Goal: Contribute content: Add original content to the website for others to see

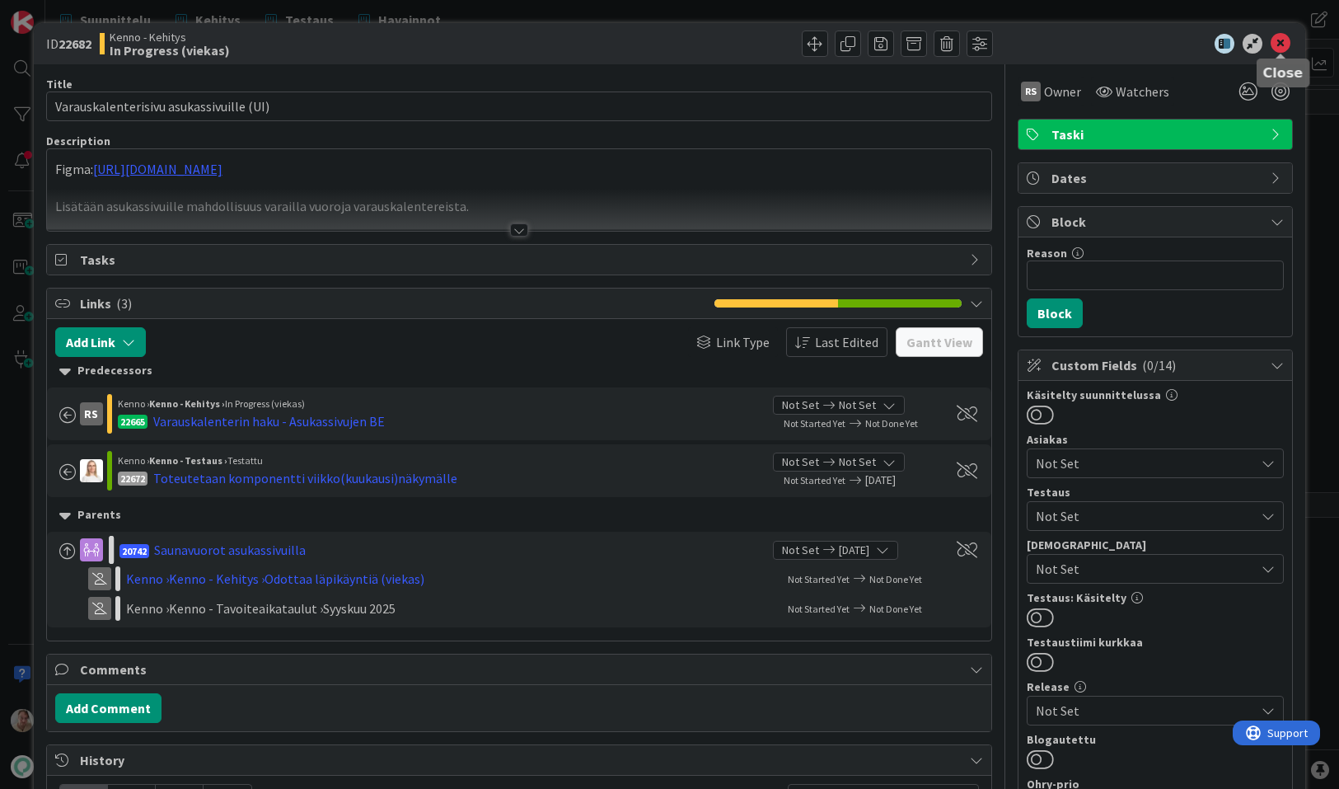
click at [1283, 43] on icon at bounding box center [1281, 44] width 20 height 20
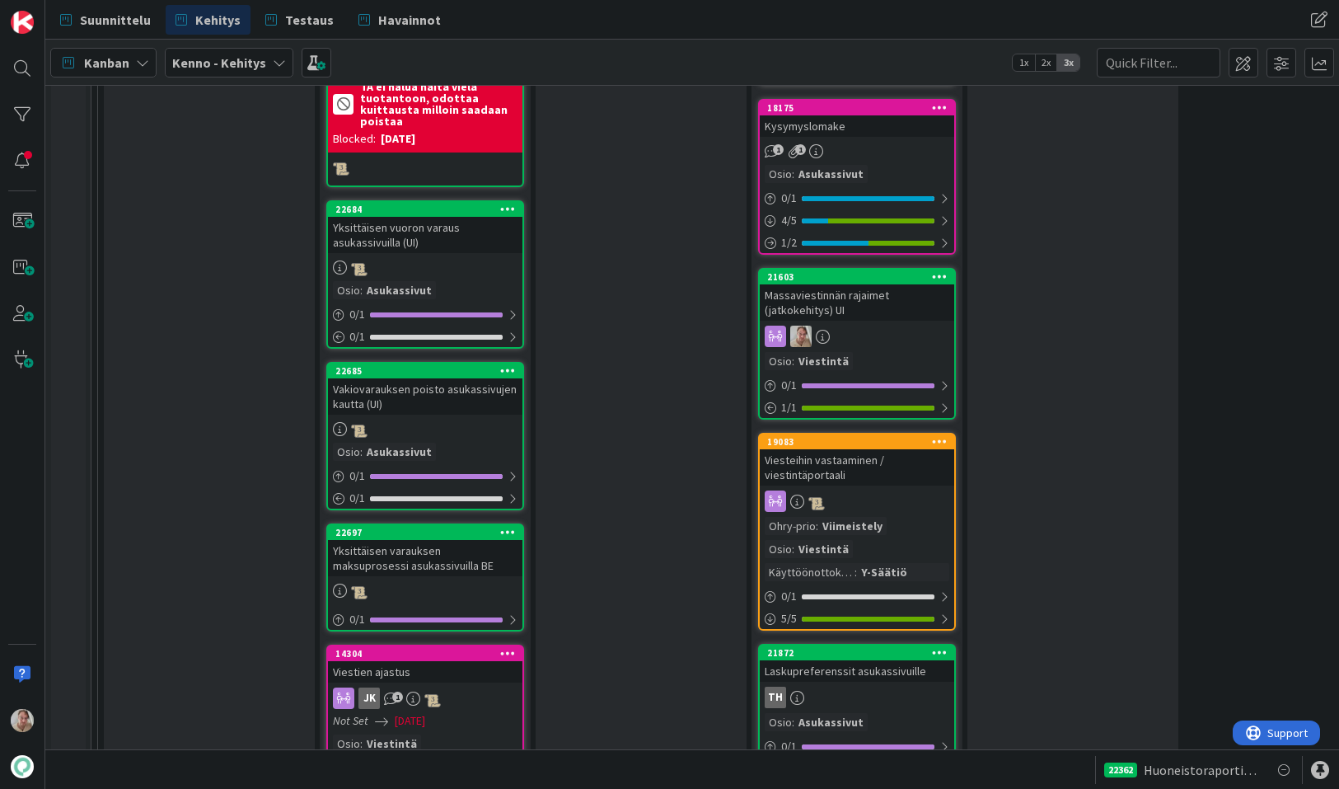
scroll to position [2441, 0]
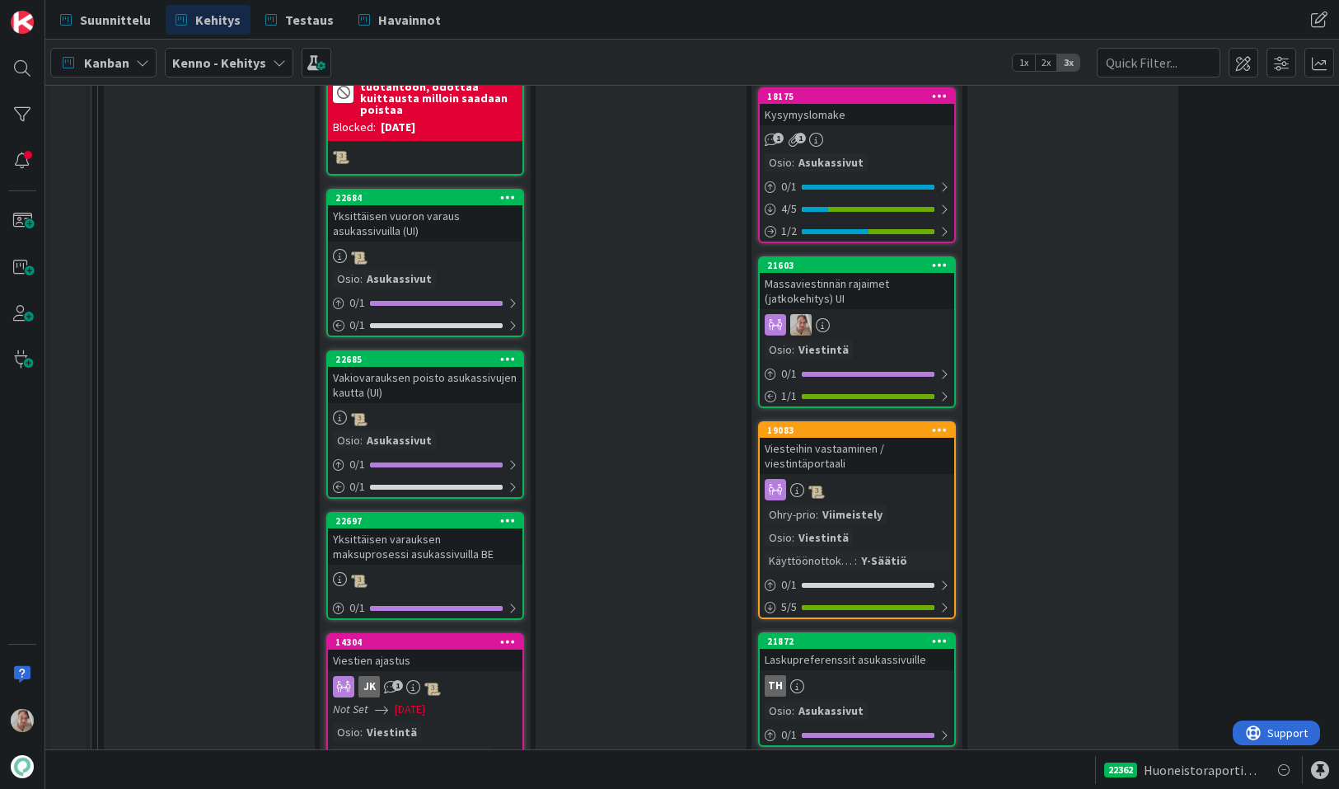
click at [914, 273] on div "Massaviestinnän rajaimet (jatkokehitys) UI" at bounding box center [857, 291] width 194 height 36
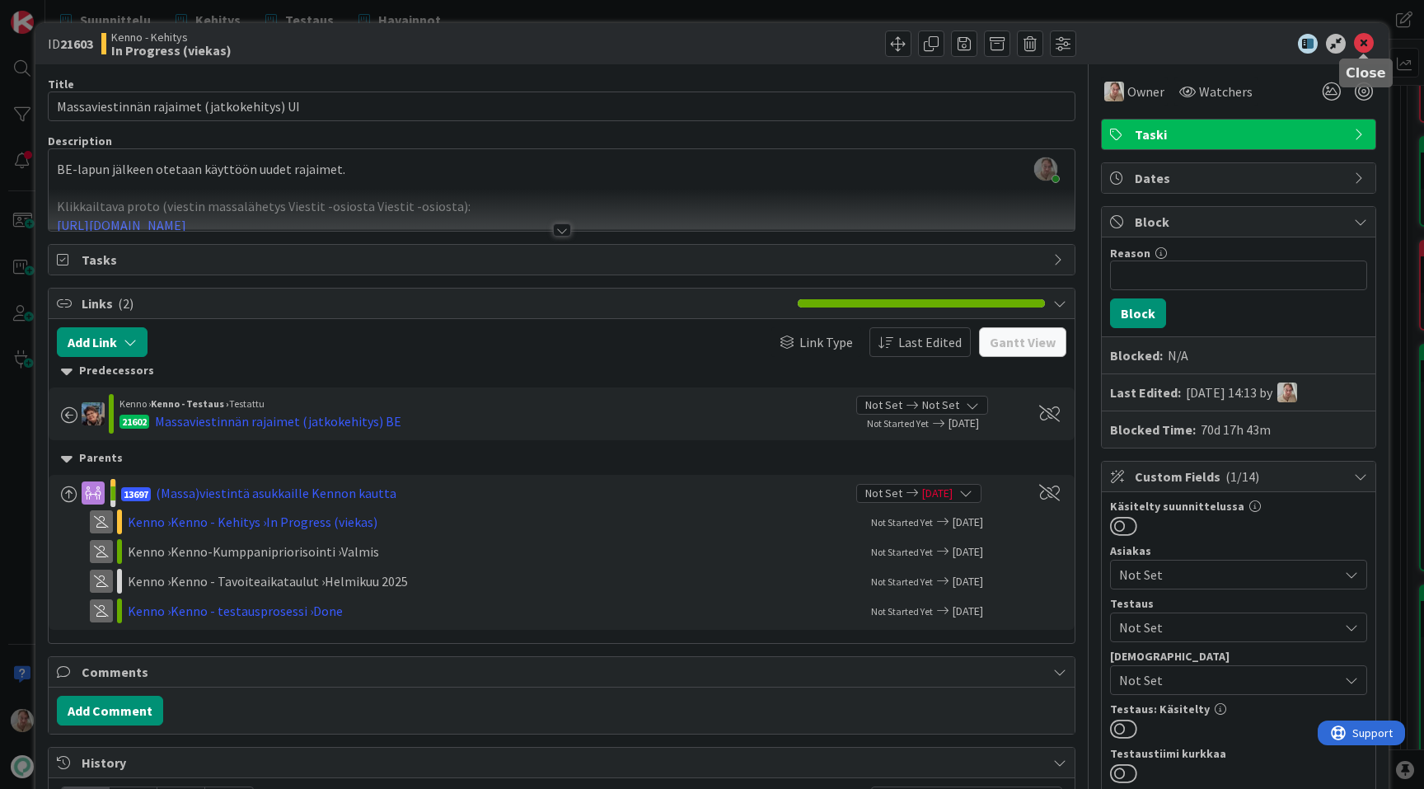
click at [1338, 46] on icon at bounding box center [1364, 44] width 20 height 20
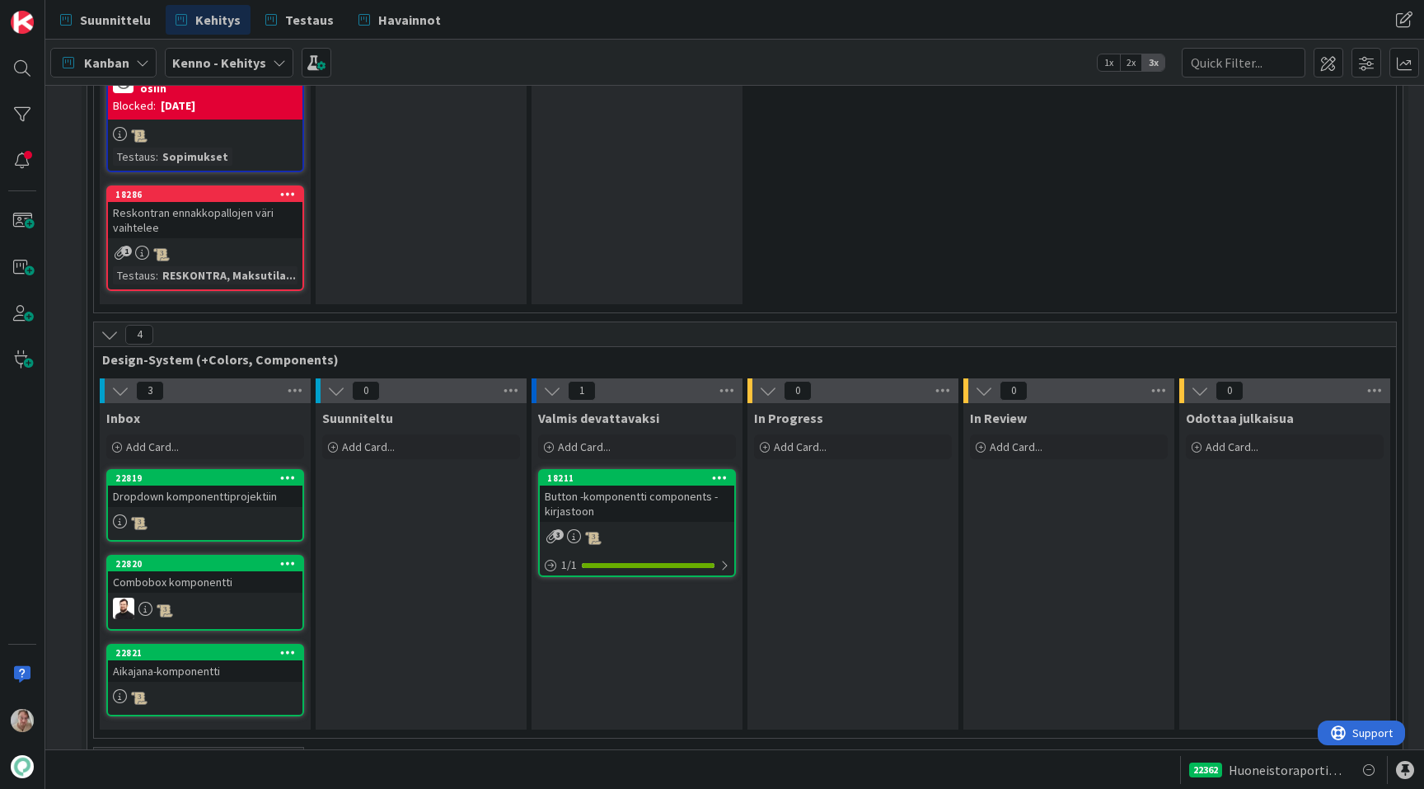
scroll to position [7248, 4]
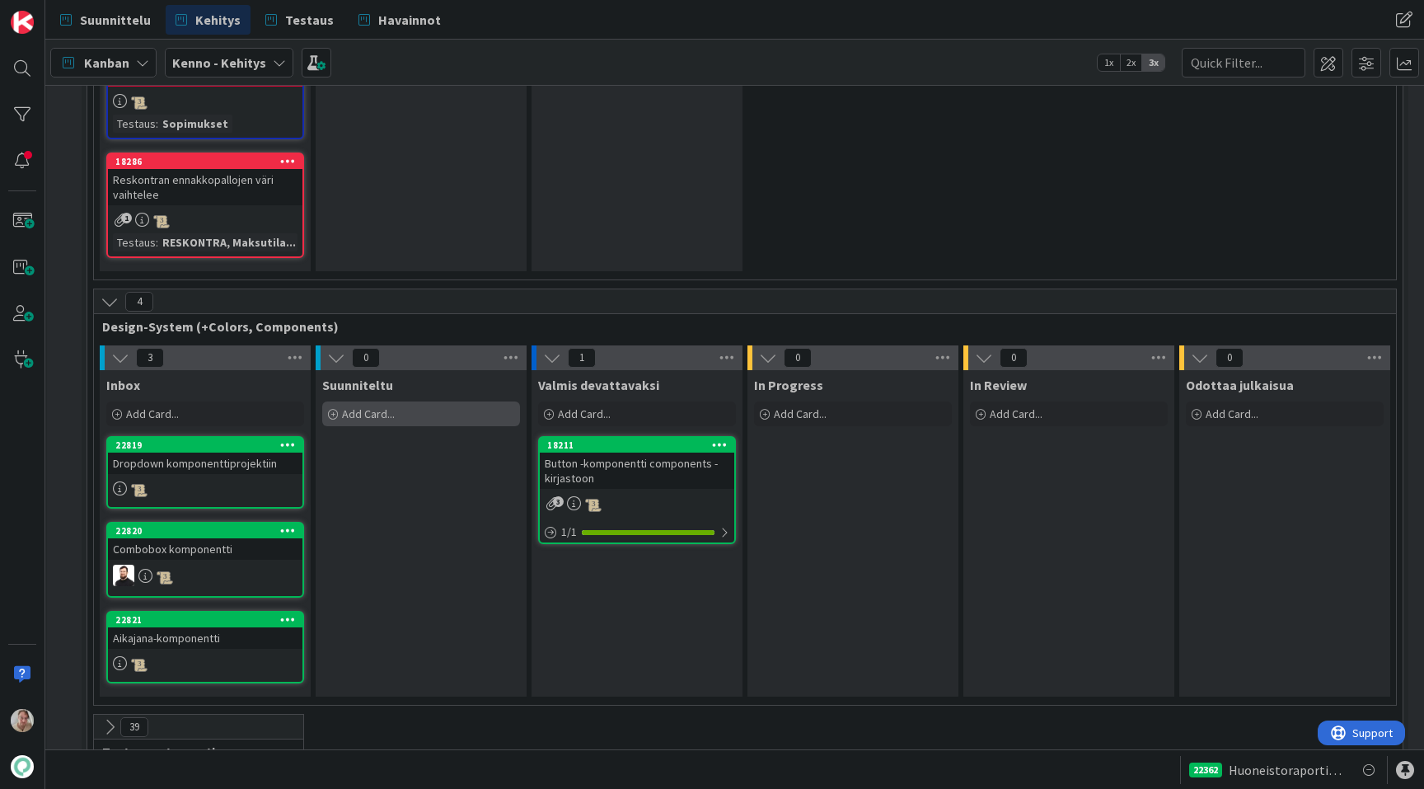
click at [445, 401] on div "Add Card..." at bounding box center [421, 413] width 198 height 25
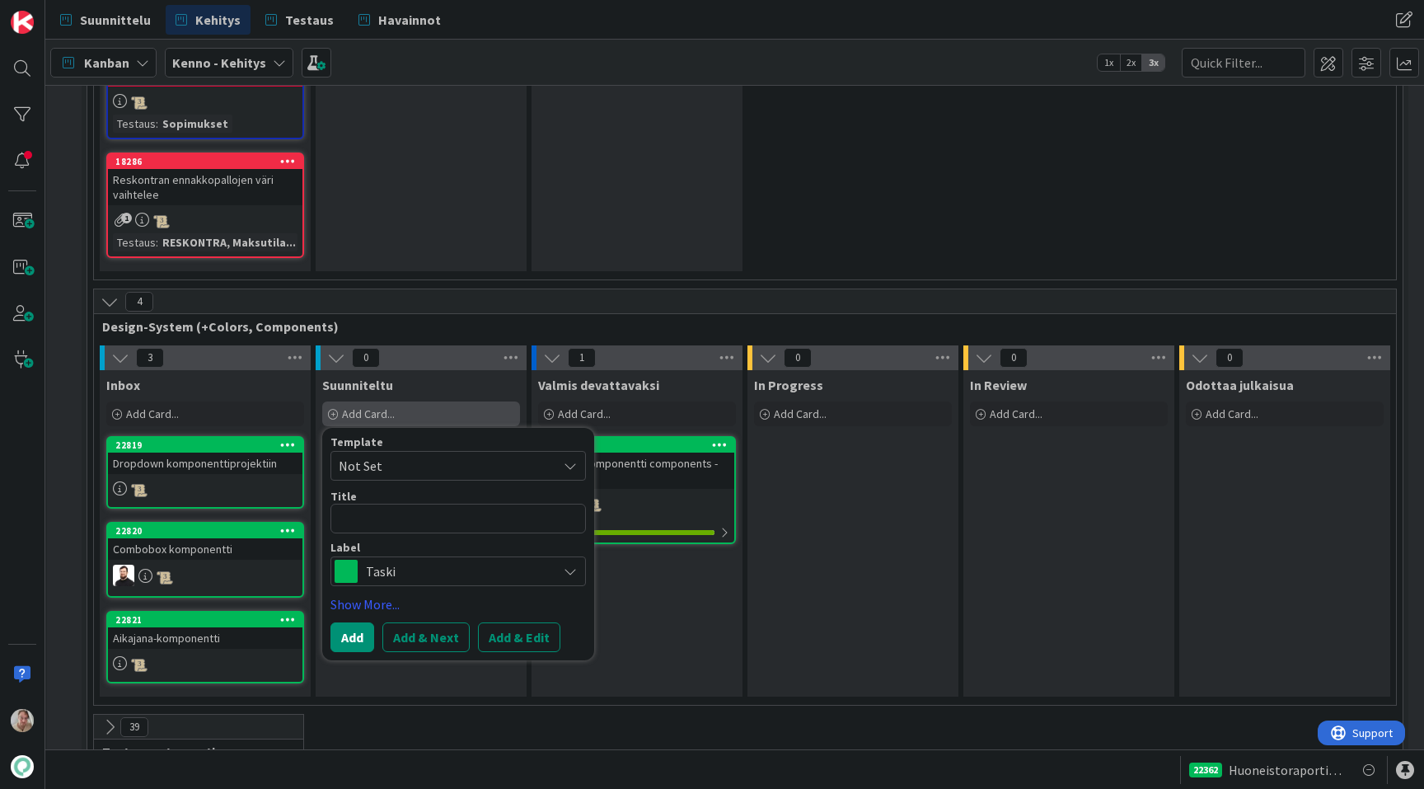
click at [445, 401] on div "Add Card..." at bounding box center [421, 413] width 198 height 25
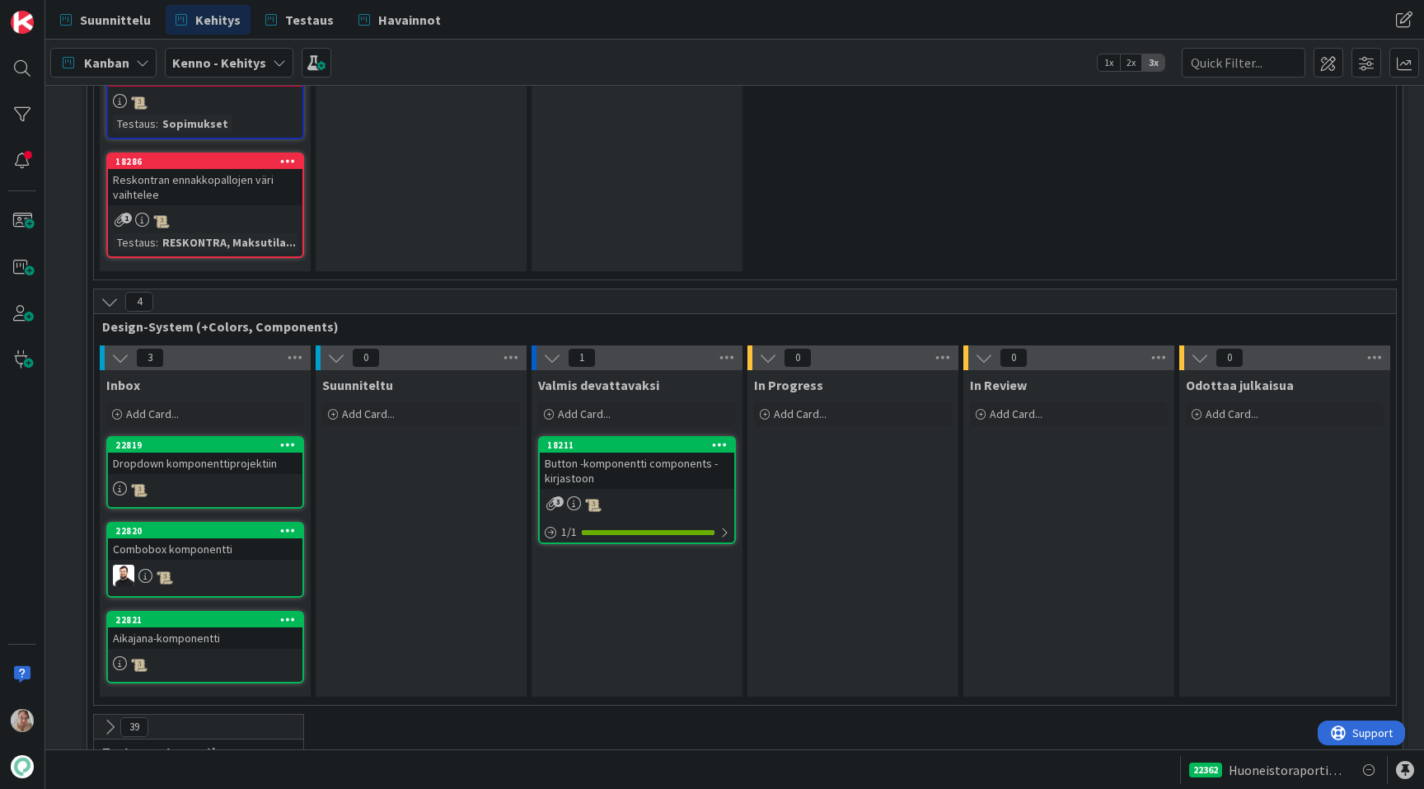
click at [193, 436] on div "22819 Dropdown komponenttiprojektiin" at bounding box center [205, 472] width 198 height 73
click at [192, 401] on div "Add Card..." at bounding box center [205, 413] width 198 height 25
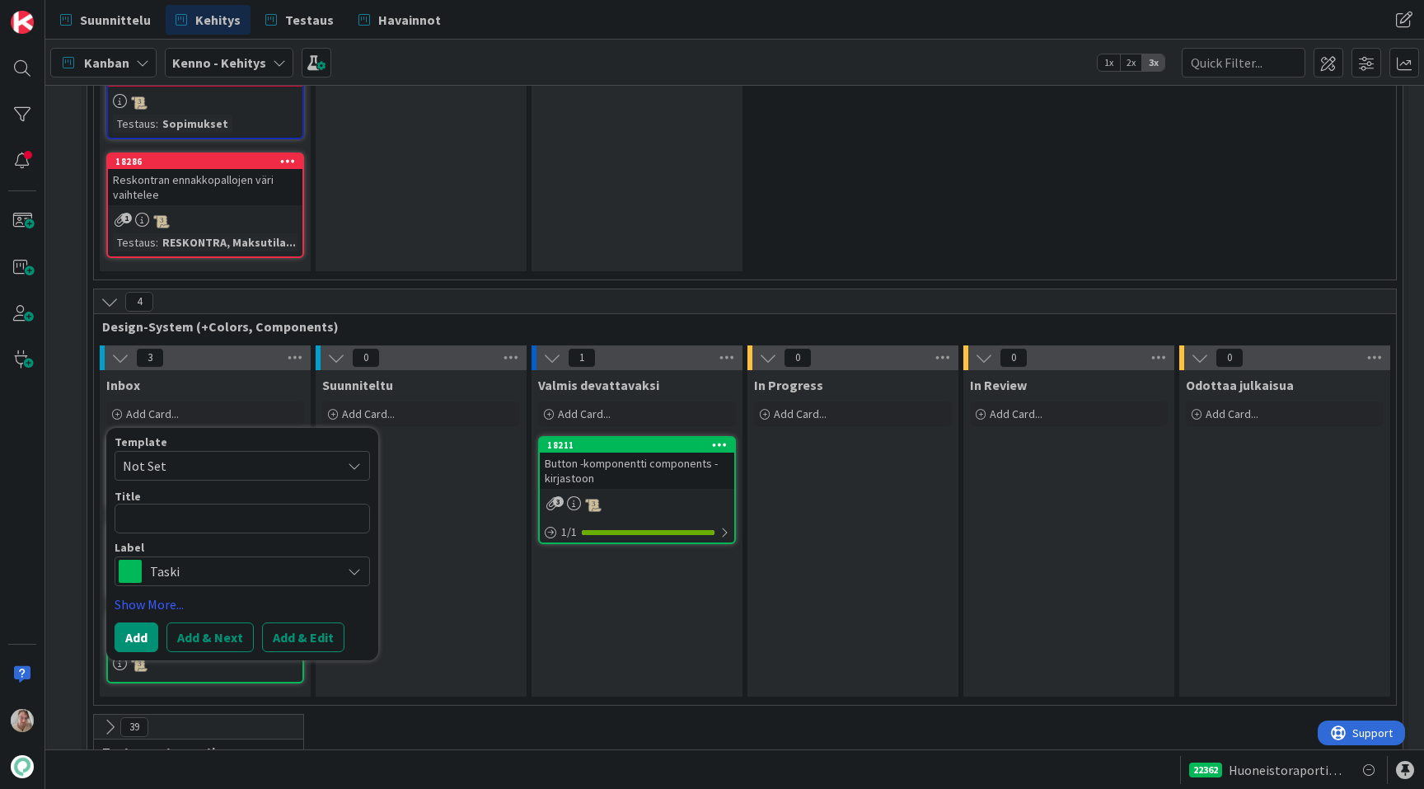
type textarea "x"
type textarea "m"
type textarea "x"
type textarea "mo"
type textarea "x"
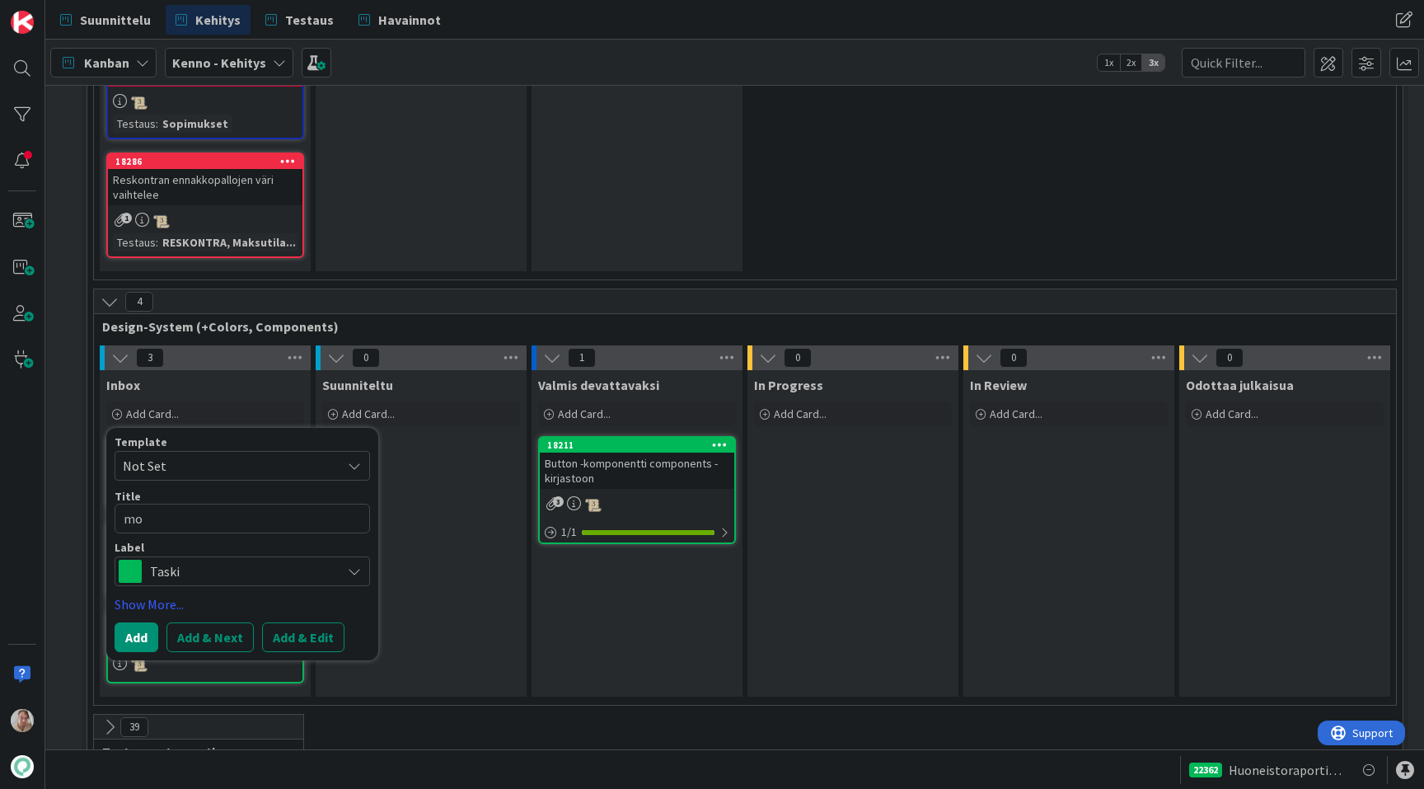
type textarea "mod"
type textarea "x"
type textarea "moda"
type textarea "x"
type textarea "modaa"
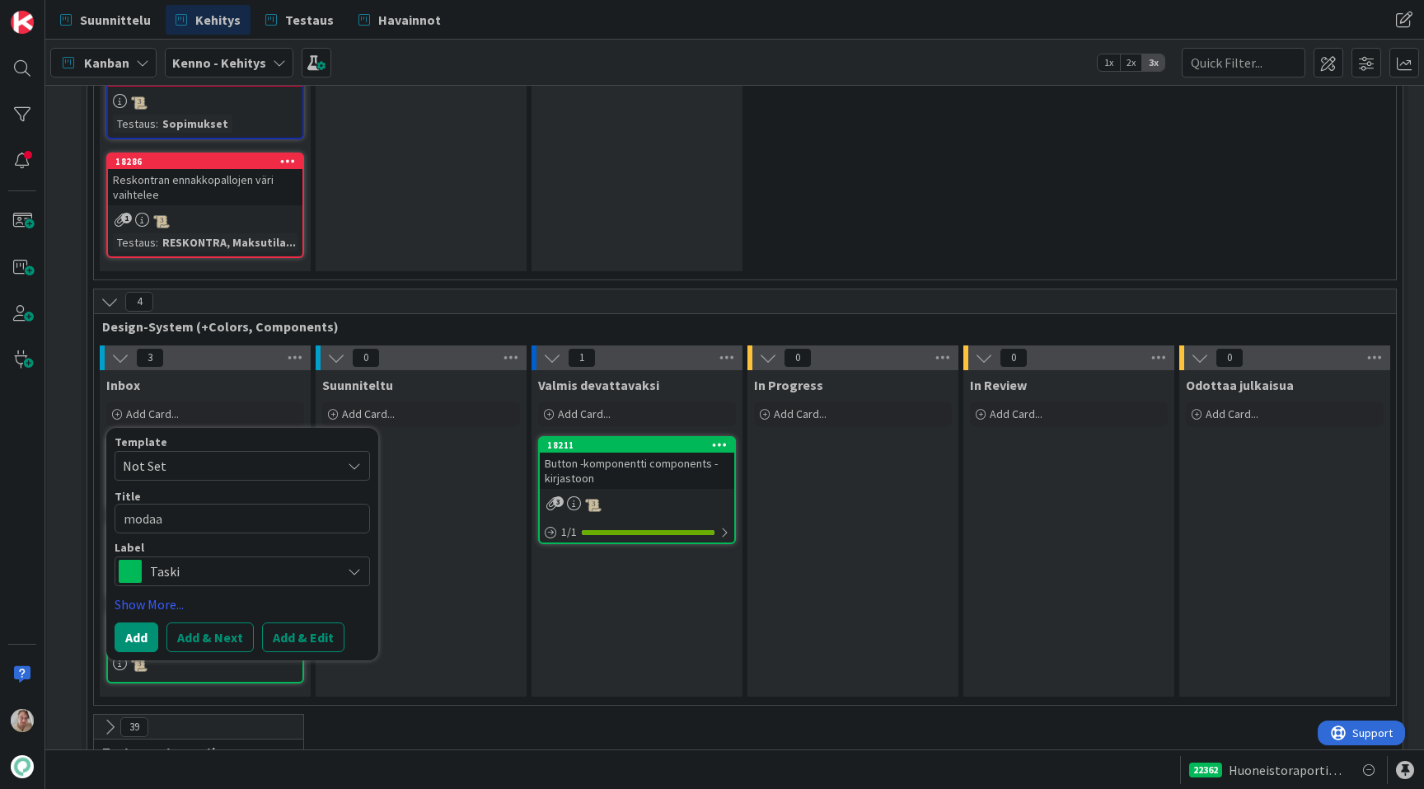
type textarea "x"
type textarea "modaal"
type textarea "x"
type textarea "modaa"
type textarea "x"
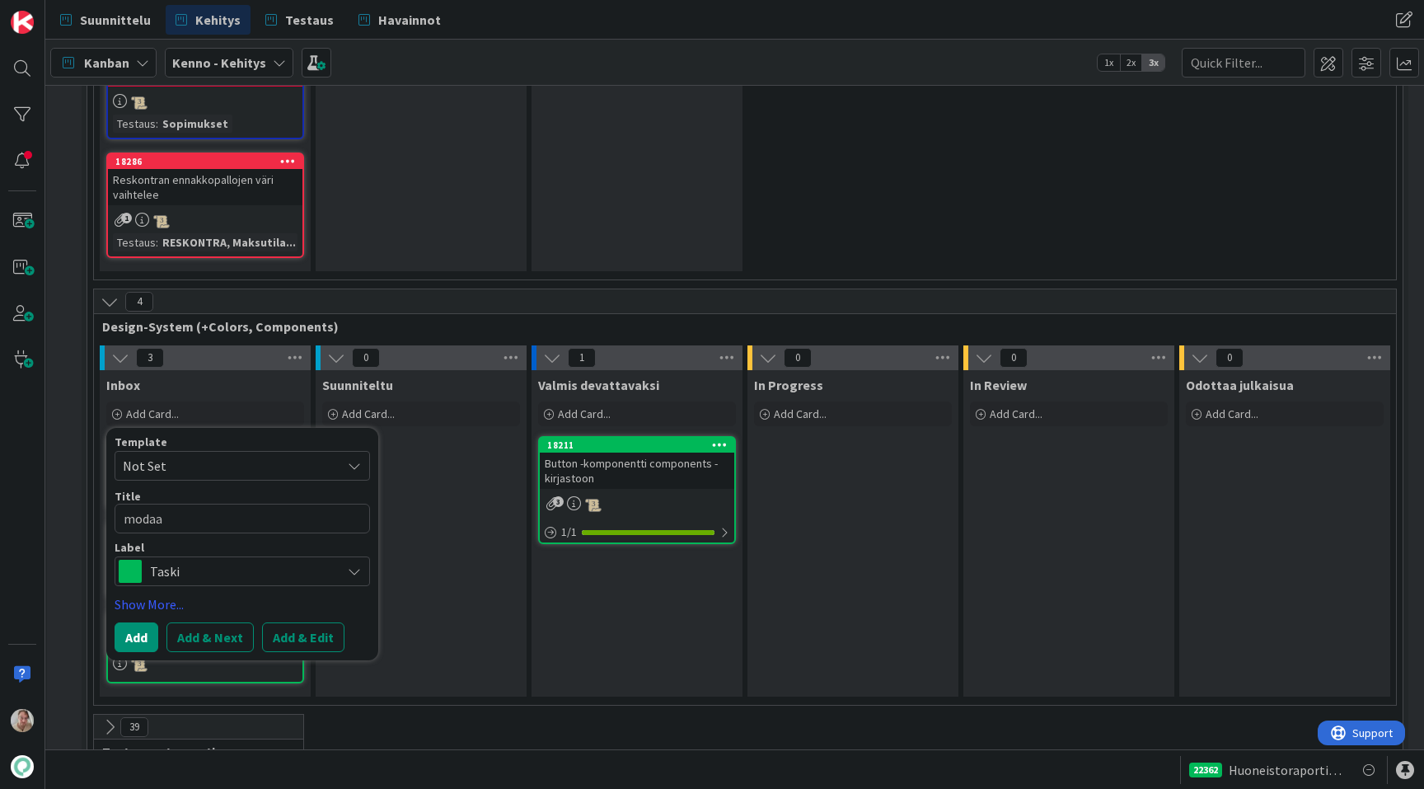
type textarea "moda"
type textarea "x"
type textarea "mod"
type textarea "x"
type textarea "mo"
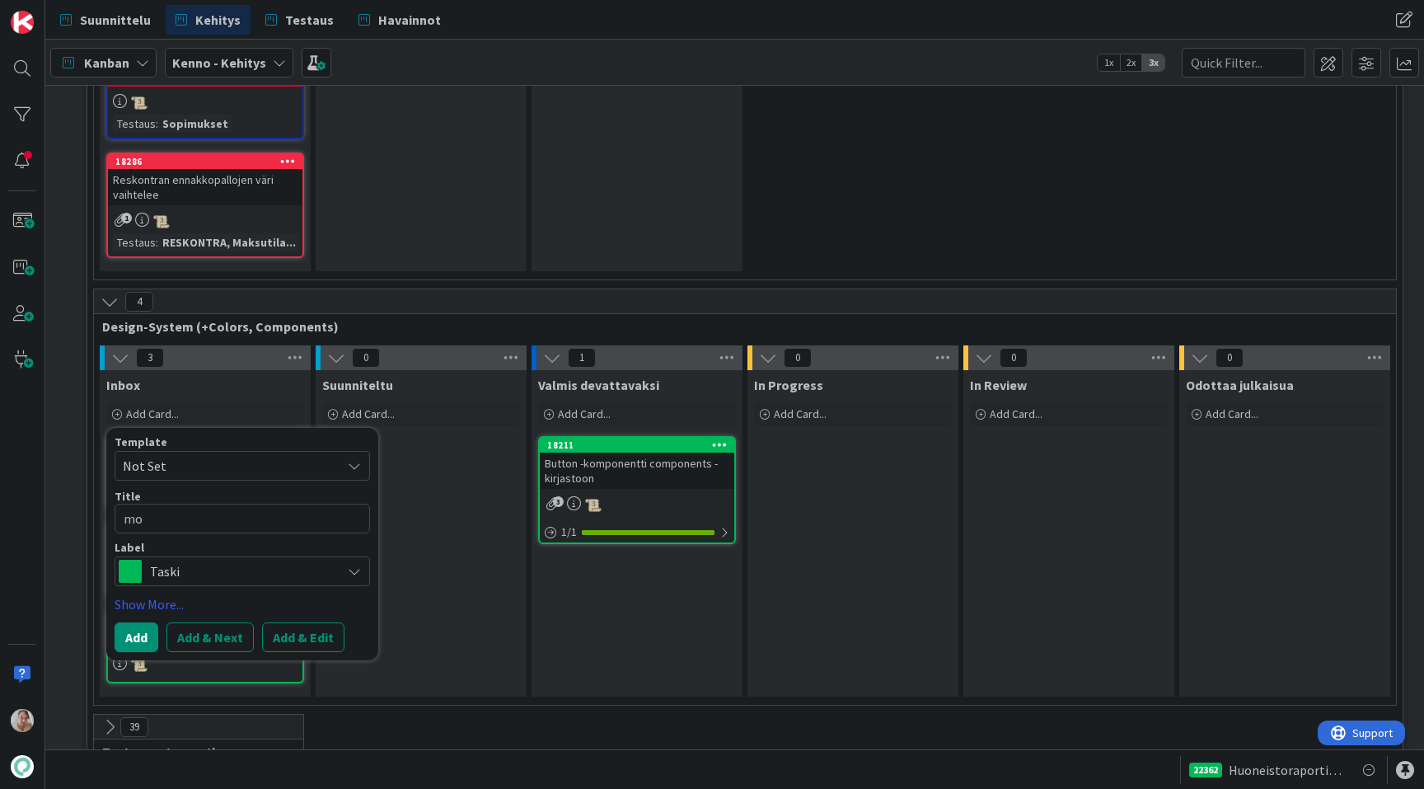
type textarea "x"
type textarea "m"
type textarea "x"
type textarea "M"
type textarea "x"
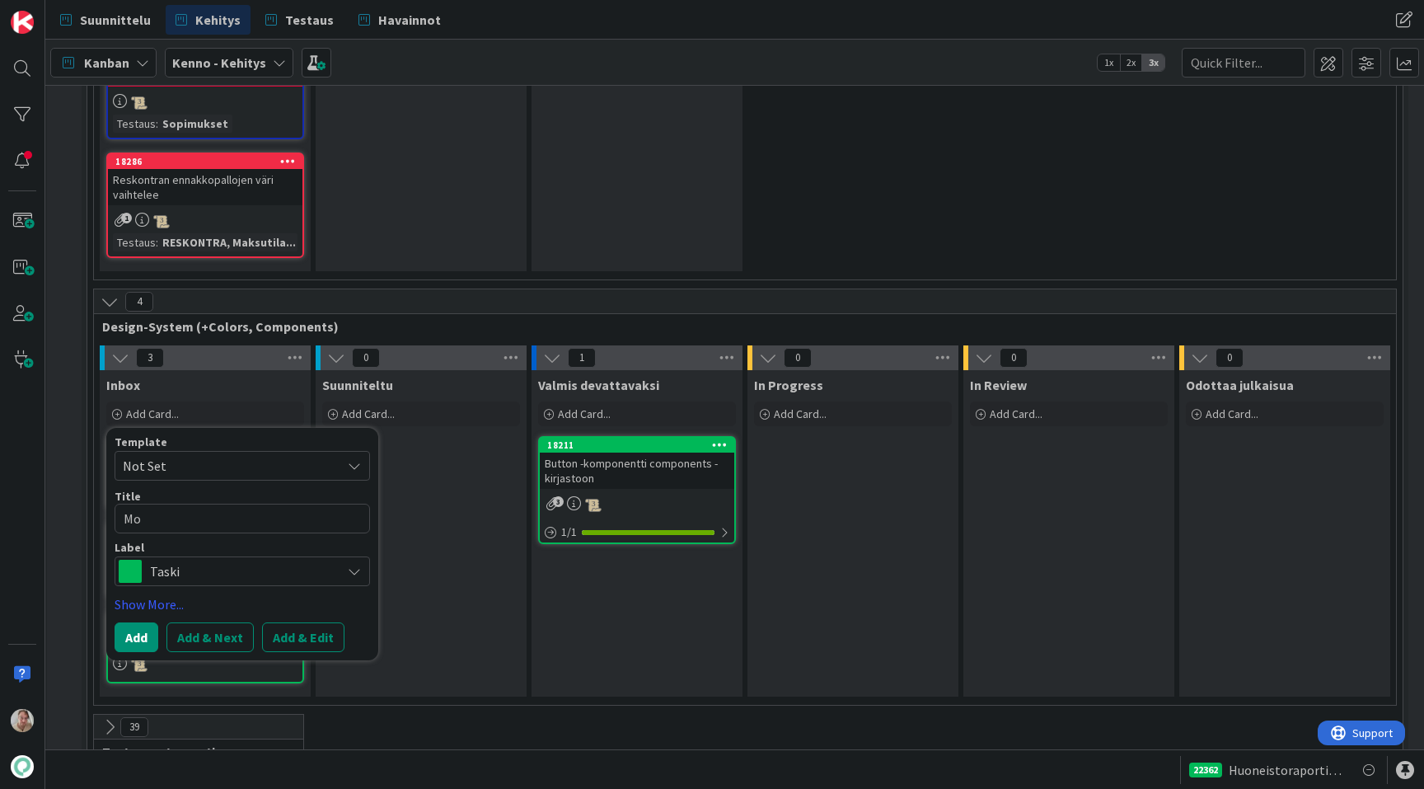
type textarea "Mod"
type textarea "x"
type textarea "Moda"
type textarea "x"
type textarea "Modaal"
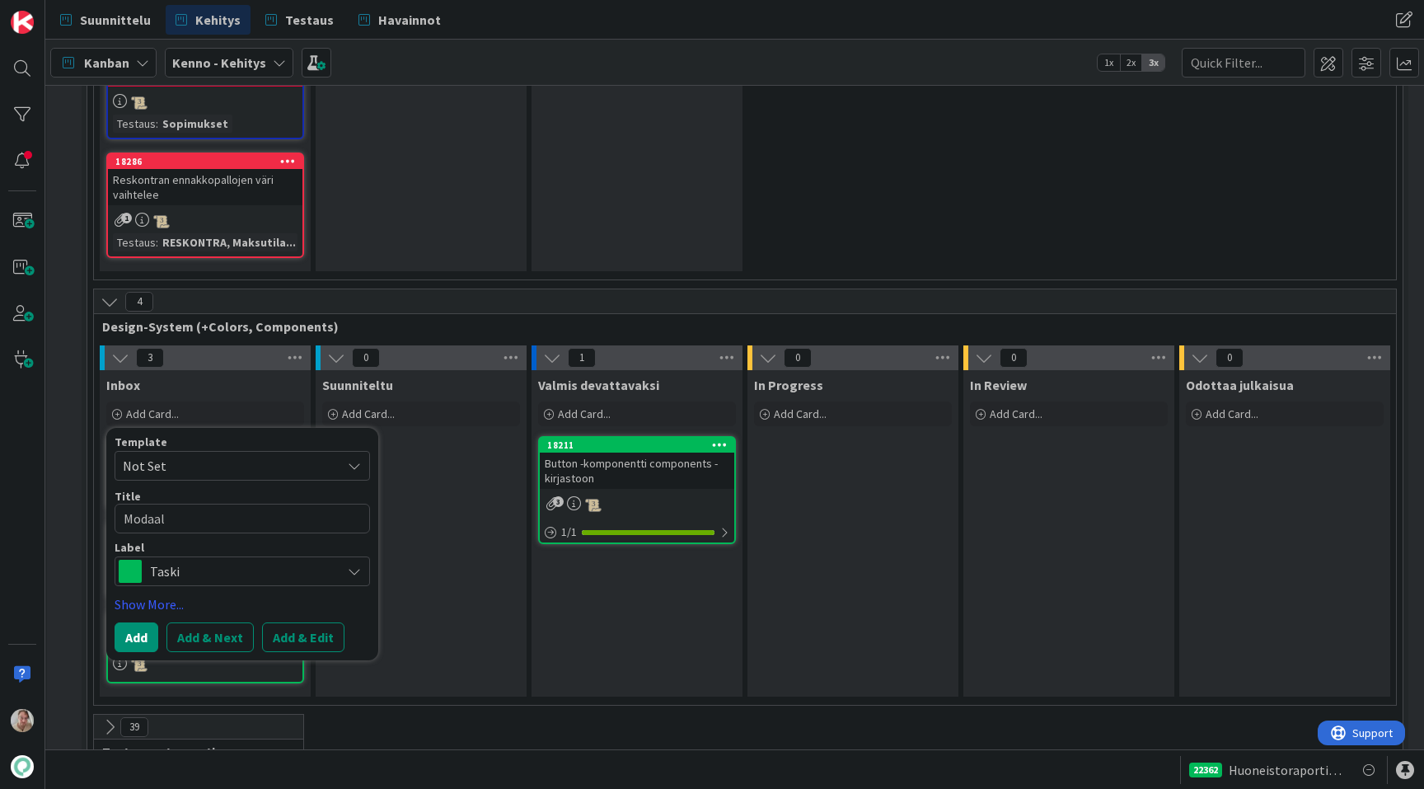
type textarea "x"
type textarea "Modaali"
type textarea "x"
type textarea "Modaalii"
type textarea "x"
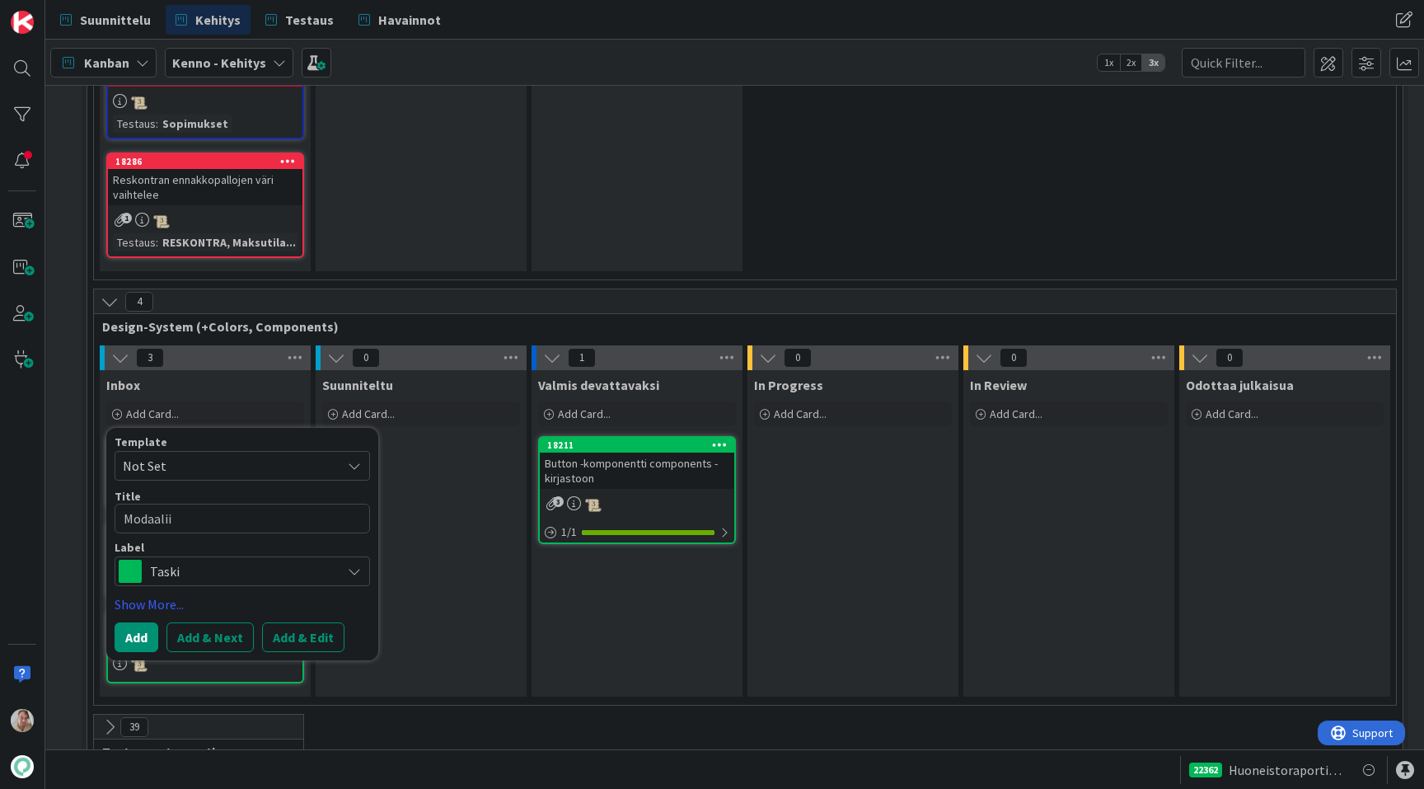
type textarea "Modaaliin"
type textarea "x"
type textarea "Modaaliin"
type textarea "x"
type textarea "Modaaliin m"
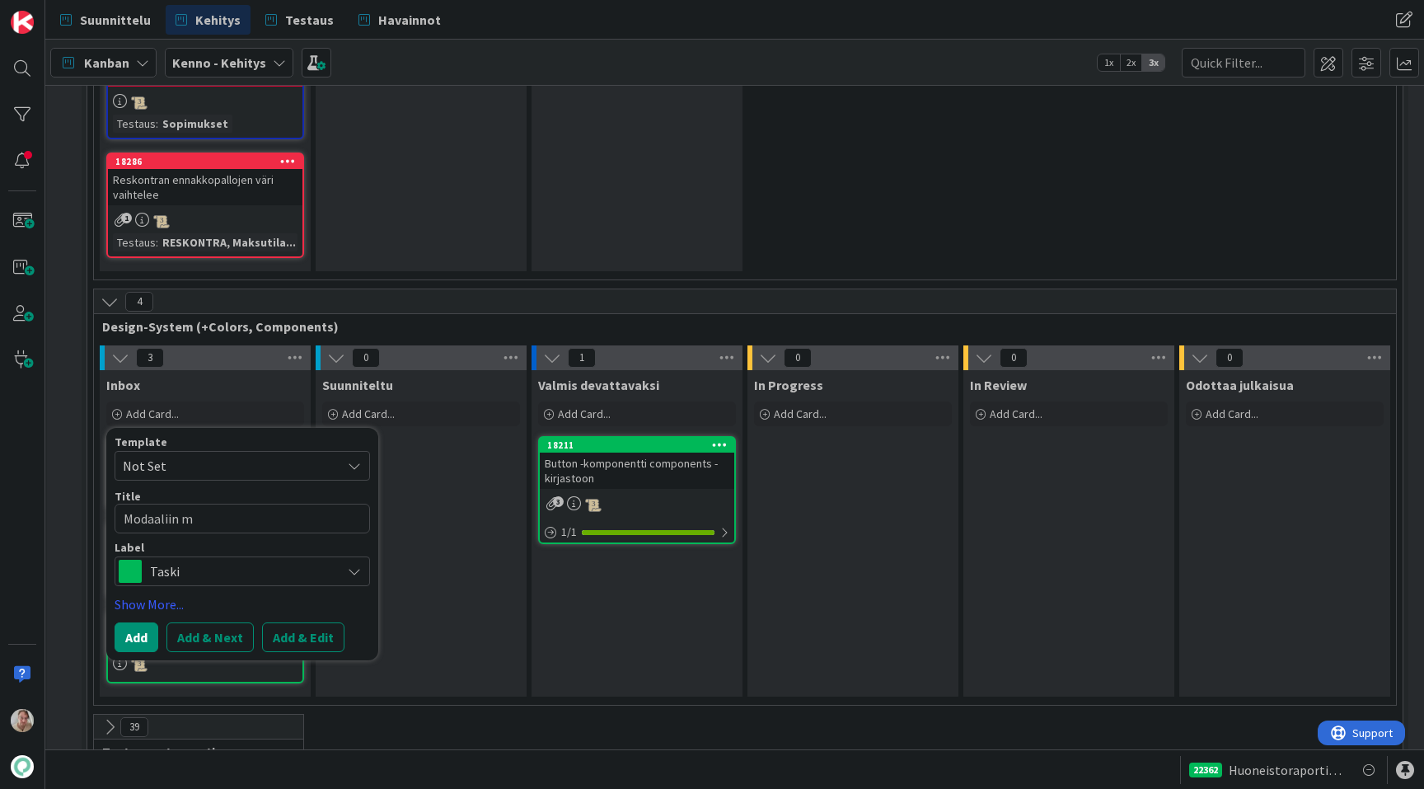
type textarea "x"
type textarea "Modaaliin ma"
type textarea "x"
type textarea "Modaaliin mah"
type textarea "x"
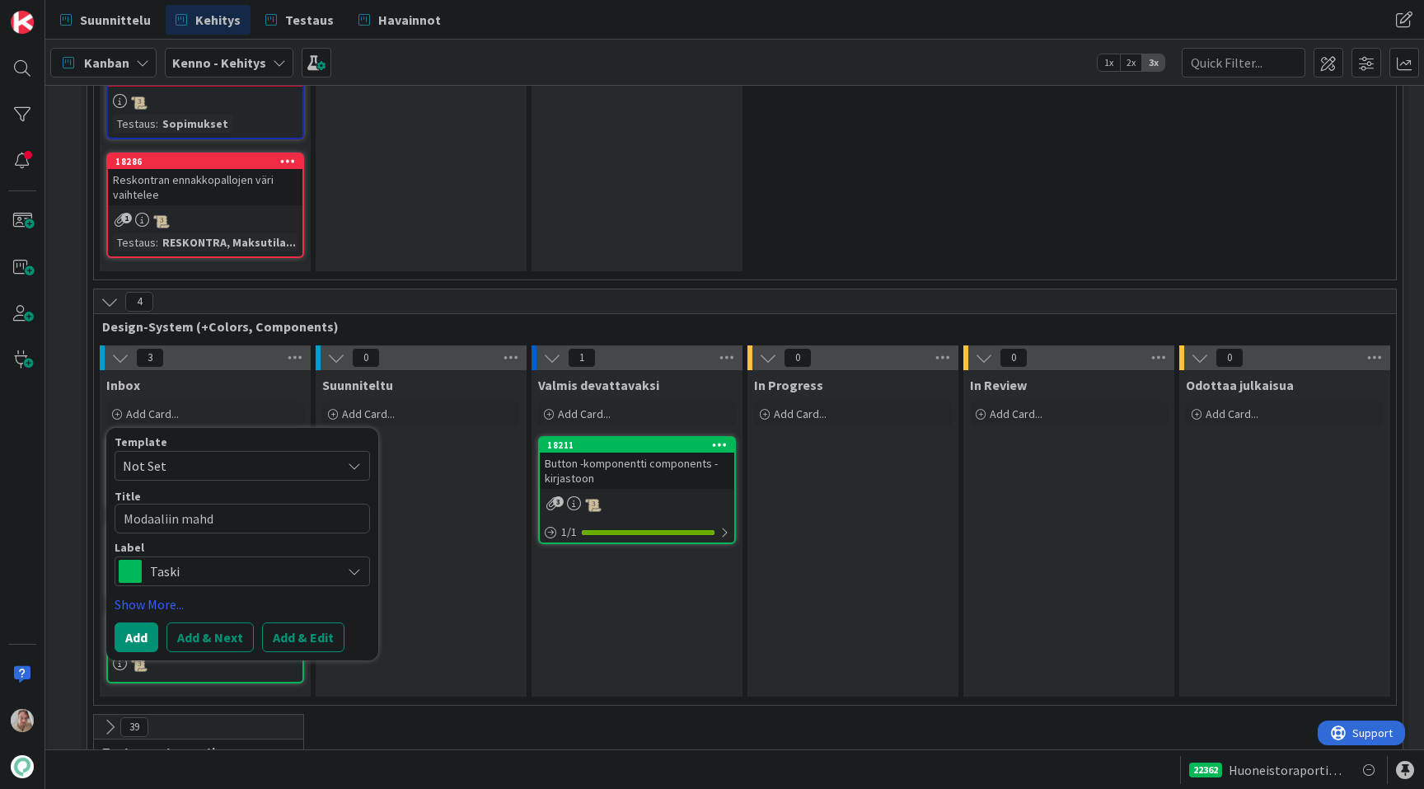
type textarea "Modaaliin mahdo"
type textarea "x"
type textarea "Modaaliin mahdol"
type textarea "x"
type textarea "Modaaliin mahdoll"
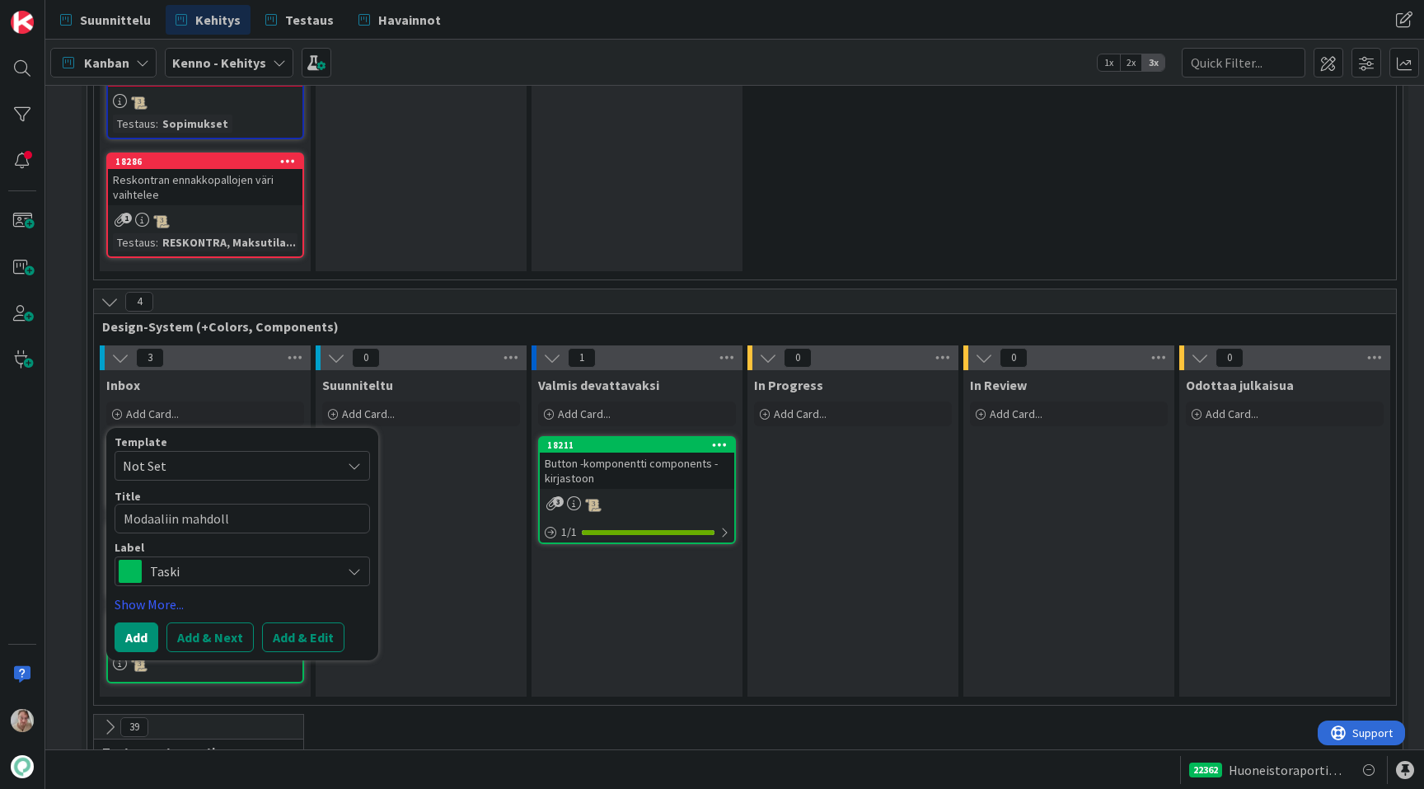
type textarea "x"
type textarea "Modaaliin mahdolli"
type textarea "x"
type textarea "Modaaliin mahdollisu"
type textarea "x"
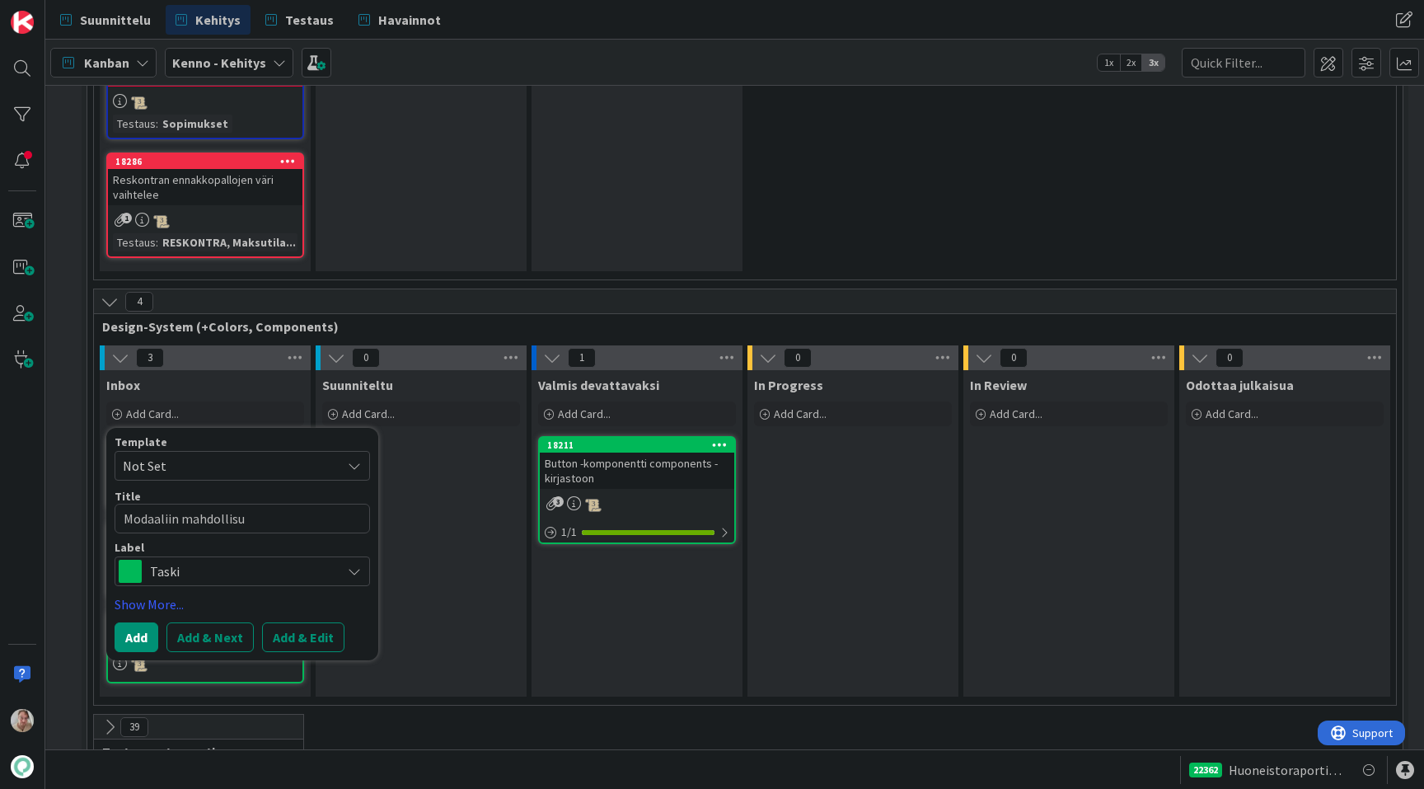
type textarea "Modaaliin mahdollisuu"
type textarea "x"
type textarea "Modaaliin mahdollisuus"
type textarea "x"
type textarea "Modaaliin mahdollisuus"
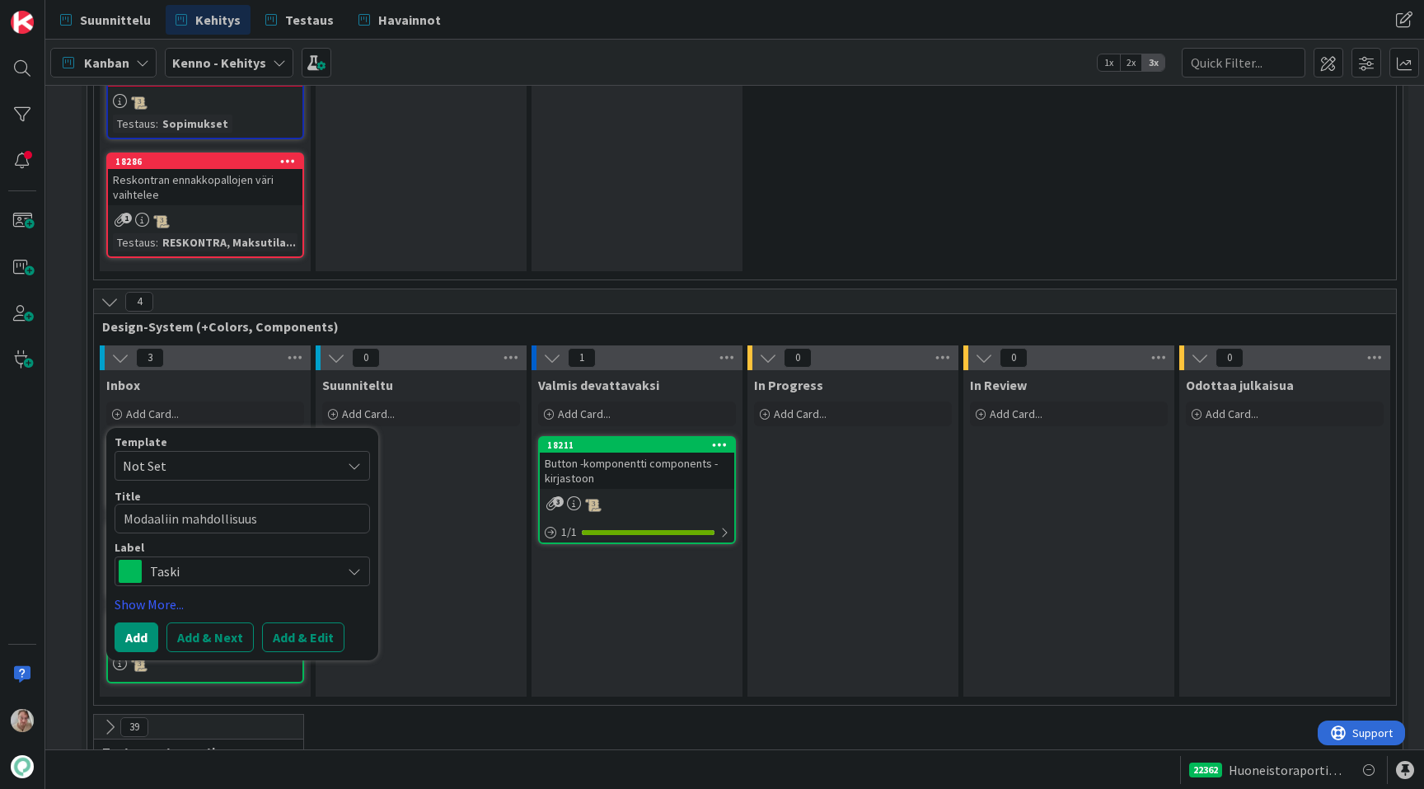
type textarea "x"
type textarea "Modaaliin mahdollisuus a"
type textarea "x"
type textarea "Modaaliin mahdollisuus an"
type textarea "x"
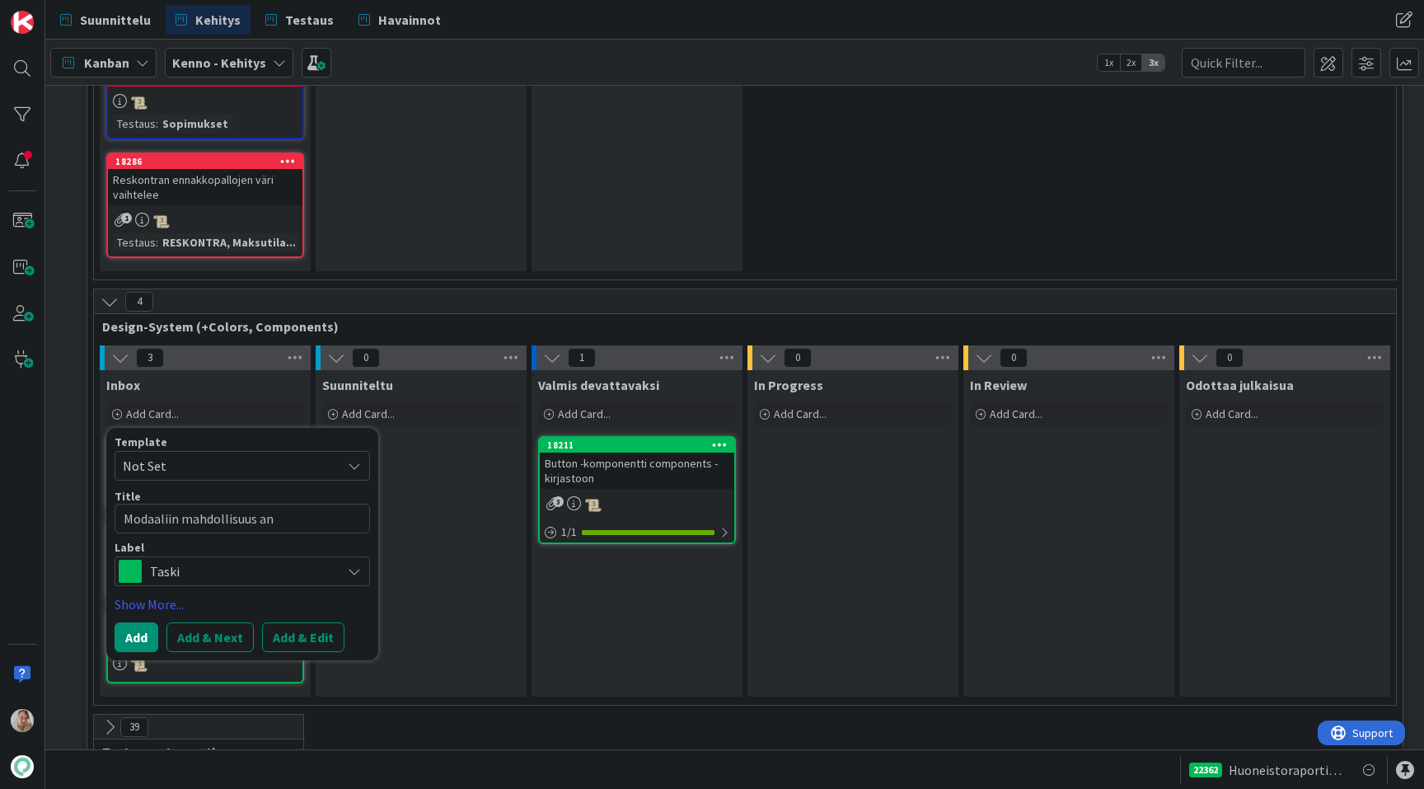
type textarea "Modaaliin mahdollisuus ant"
type textarea "x"
type textarea "Modaaliin mahdollisuus an"
type textarea "x"
type textarea "Modaaliin mahdollisuus a"
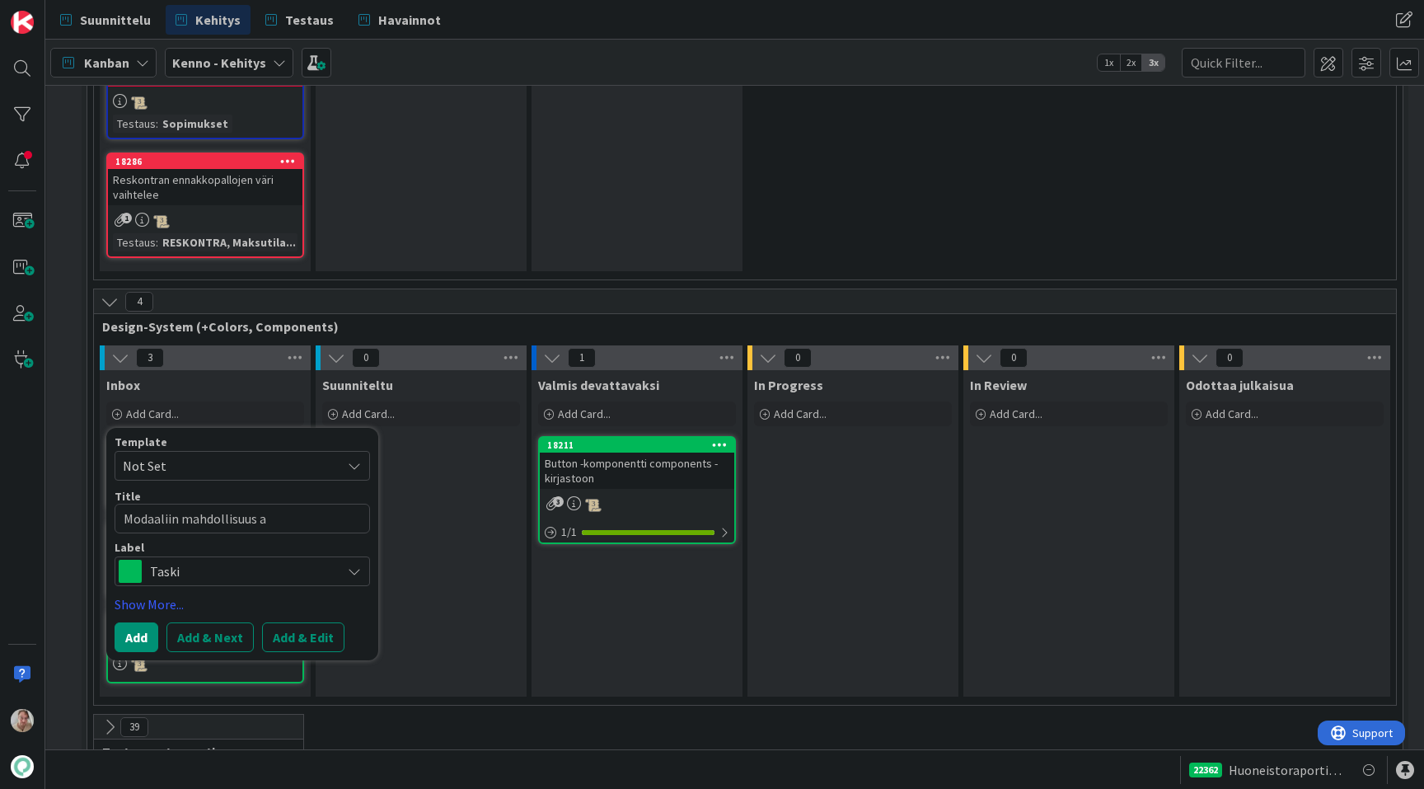
type textarea "x"
type textarea "Modaaliin mahdollisuus"
type textarea "x"
type textarea "Modaaliin mahdollisuus"
type textarea "x"
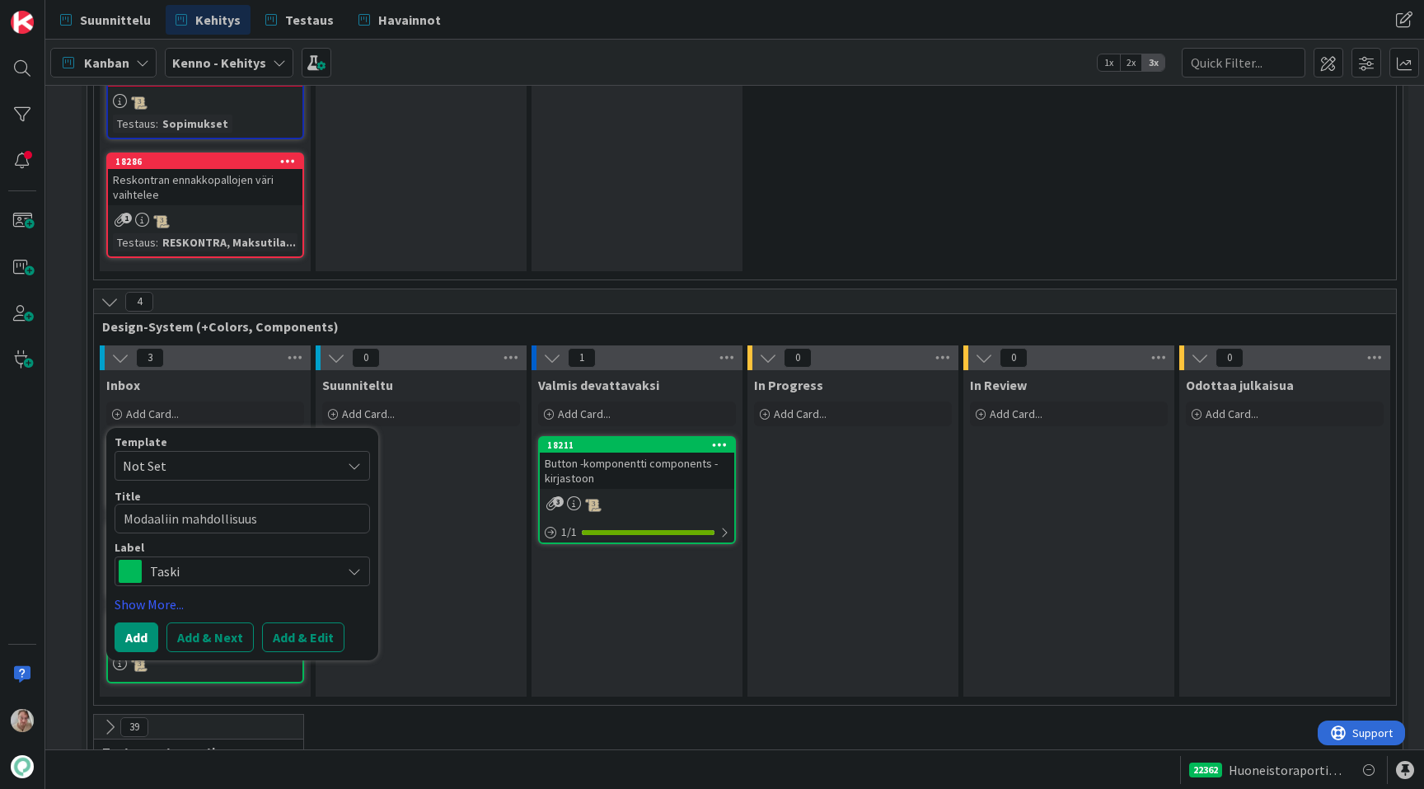
type textarea "Modaaliin mahdollisuus"
type textarea "x"
type textarea "Modaaliin mahdollisuus mä"
type textarea "x"
type textarea "Modaaliin mahdollisuus mää"
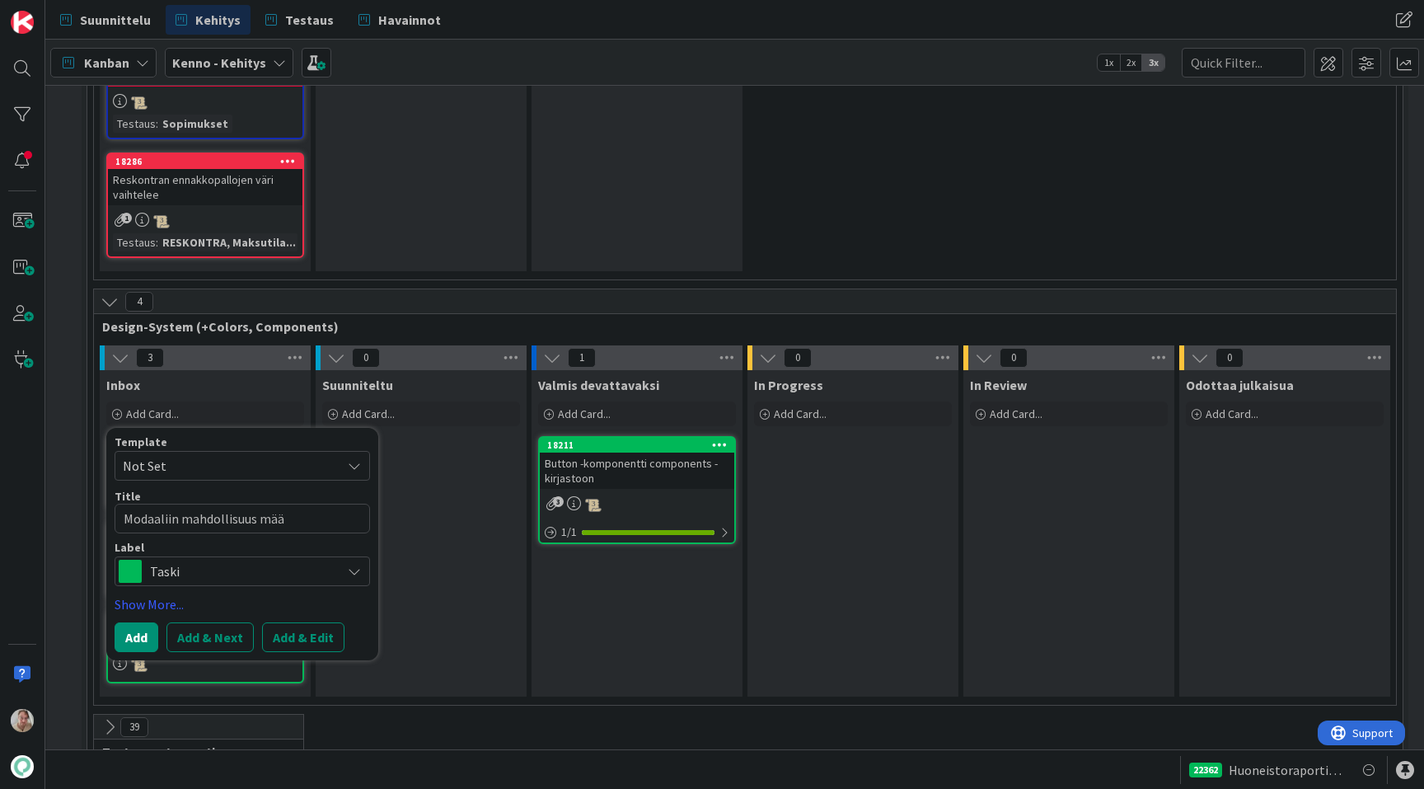
type textarea "x"
type textarea "Modaaliin mahdollisuus määr"
type textarea "x"
type textarea "Modaaliin mahdollisuus määri"
type textarea "x"
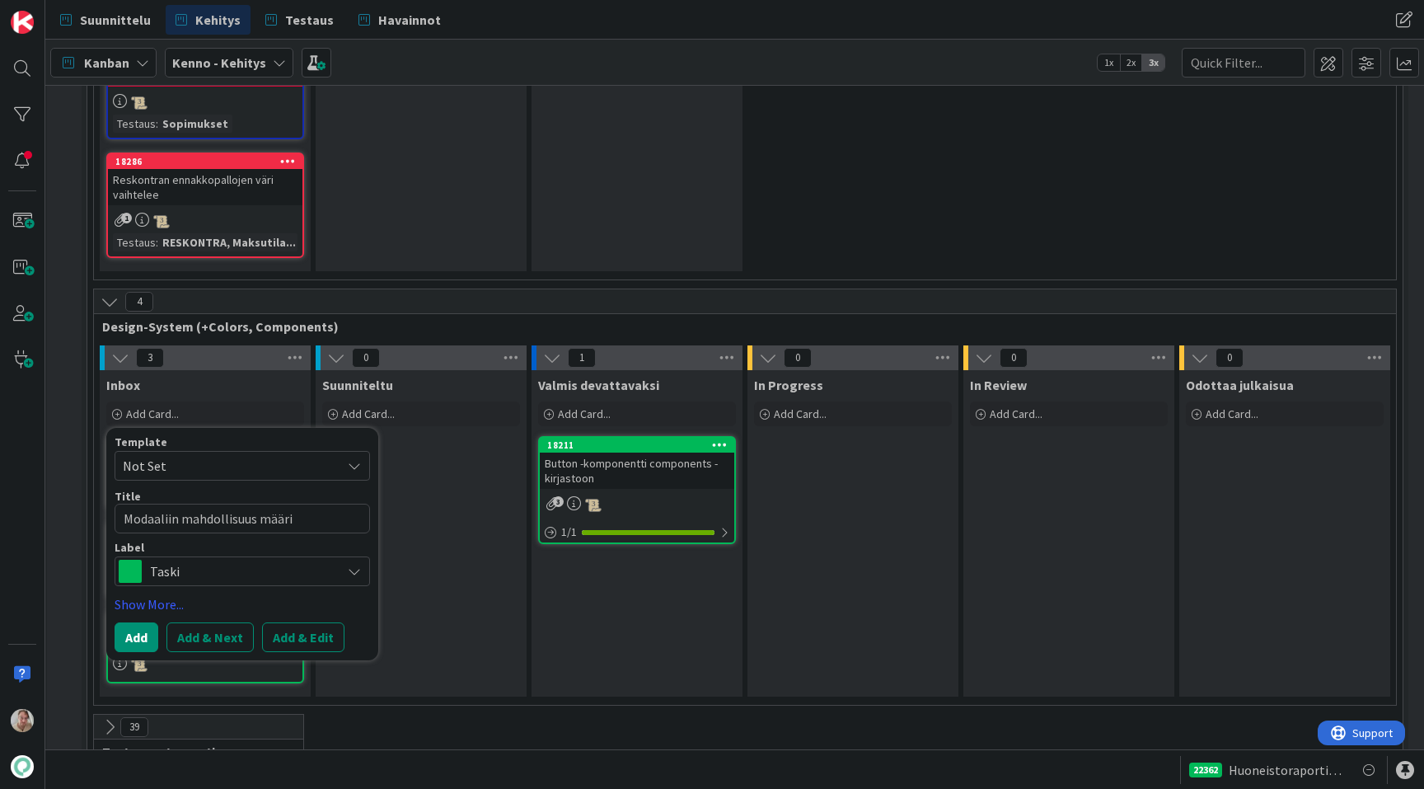
type textarea "Modaaliin mahdollisuus määrit"
type textarea "x"
type textarea "Modaaliin mahdollisuus määrittä"
type textarea "x"
type textarea "Modaaliin mahdollisuus määrittää"
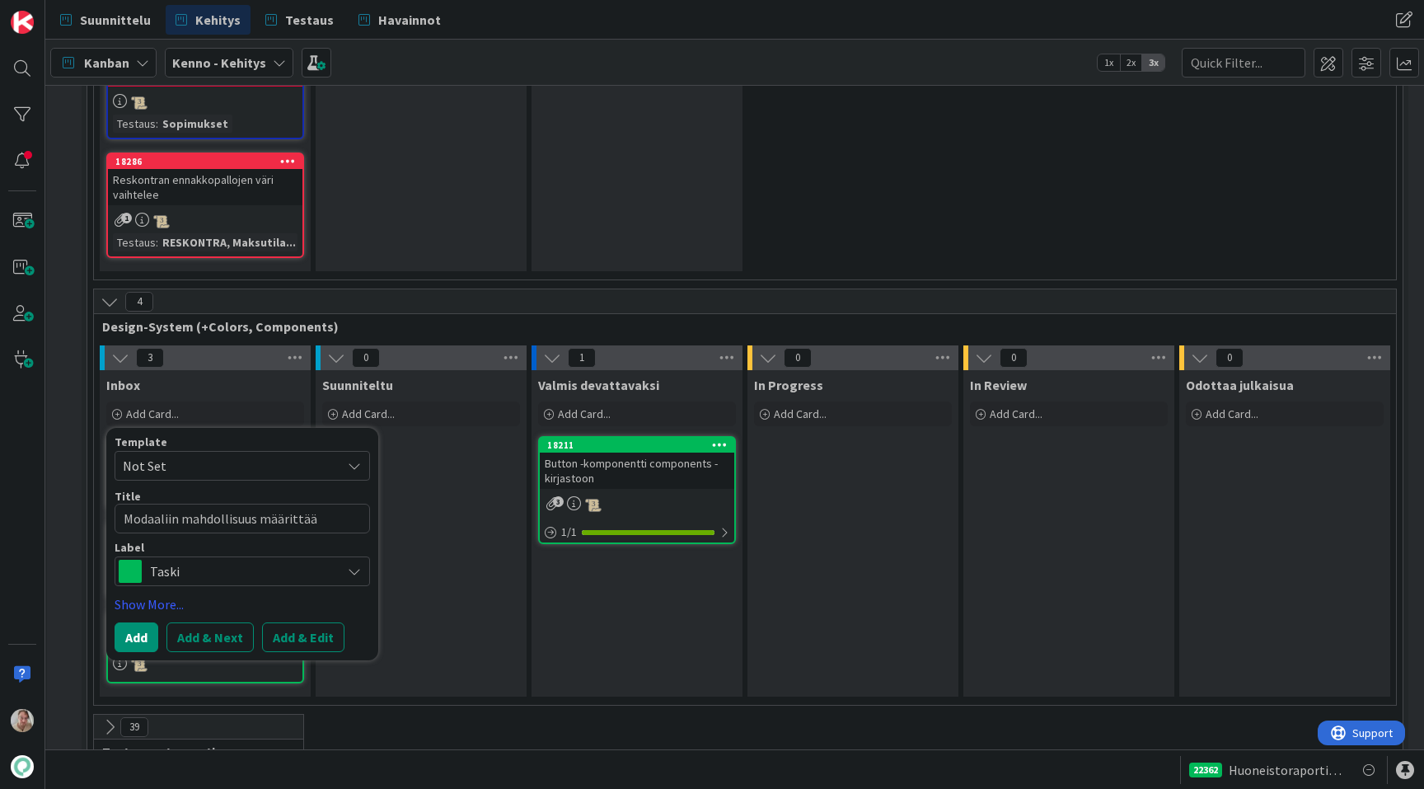
type textarea "x"
type textarea "Modaaliin mahdollisuus määrittää"
type textarea "x"
type textarea "Modaaliin mahdollisuus määrittää h"
type textarea "x"
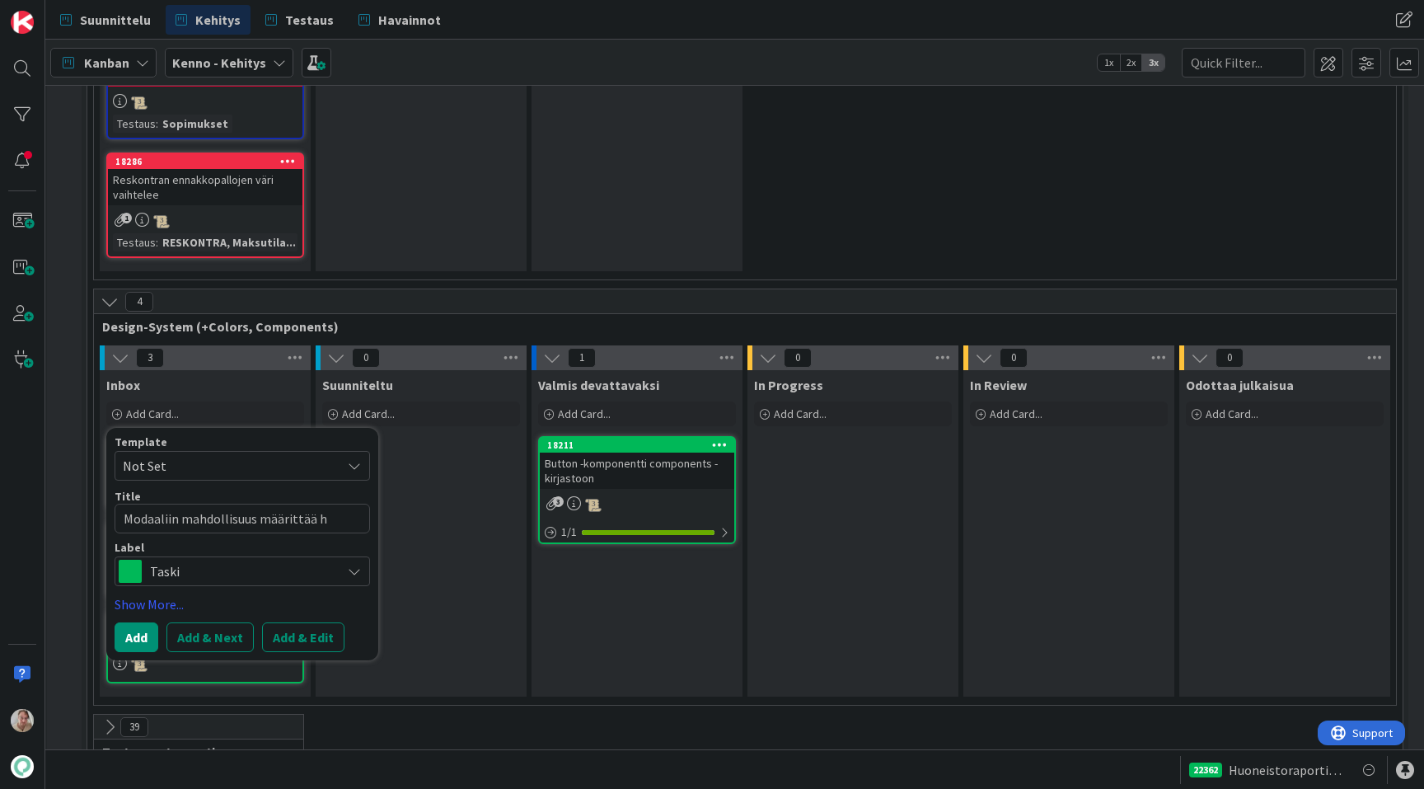
type textarea "Modaaliin mahdollisuus määrittää he"
type textarea "x"
type textarea "Modaaliin mahdollisuus määrittää hea"
type textarea "x"
type textarea "Modaaliin mahdollisuus määrittää head"
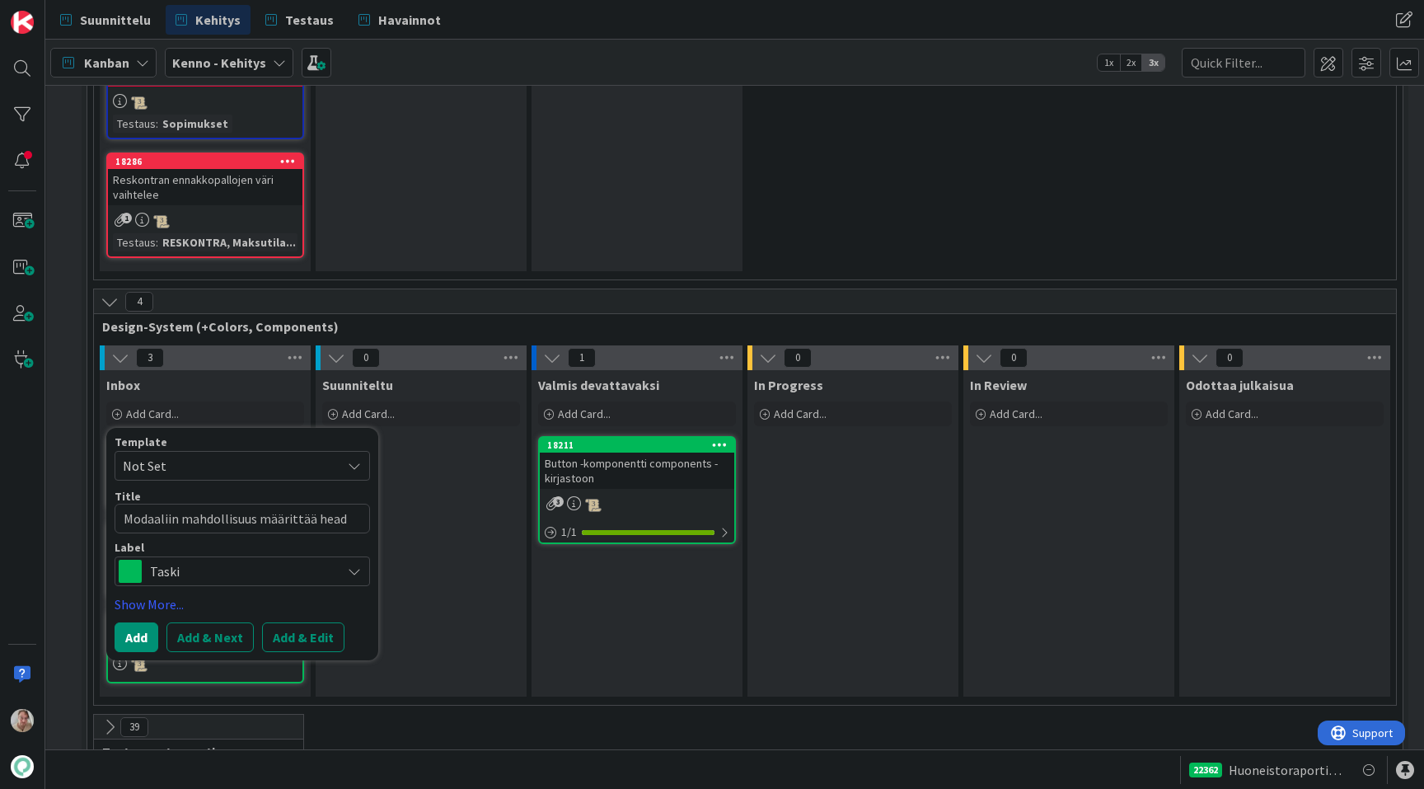
type textarea "x"
type textarea "Modaaliin mahdollisuus määrittää heade"
type textarea "x"
type textarea "Modaaliin mahdollisuus määrittää header"
type textarea "x"
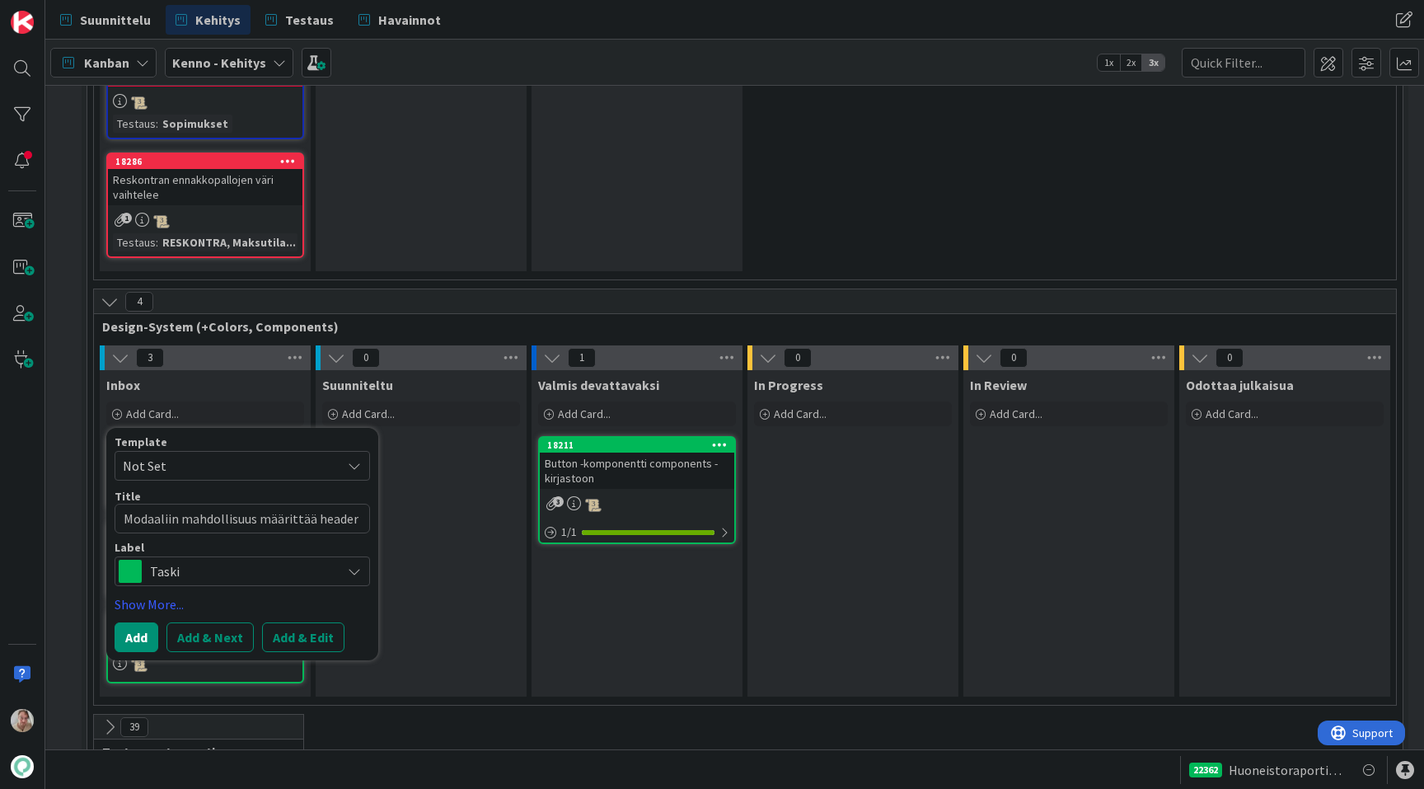
type textarea "Modaaliin mahdollisuus määrittää header -"
type textarea "x"
type textarea "Modaaliin mahdollisuus määrittää header -e"
type textarea "x"
type textarea "Modaaliin mahdollisuus määrittää header -el"
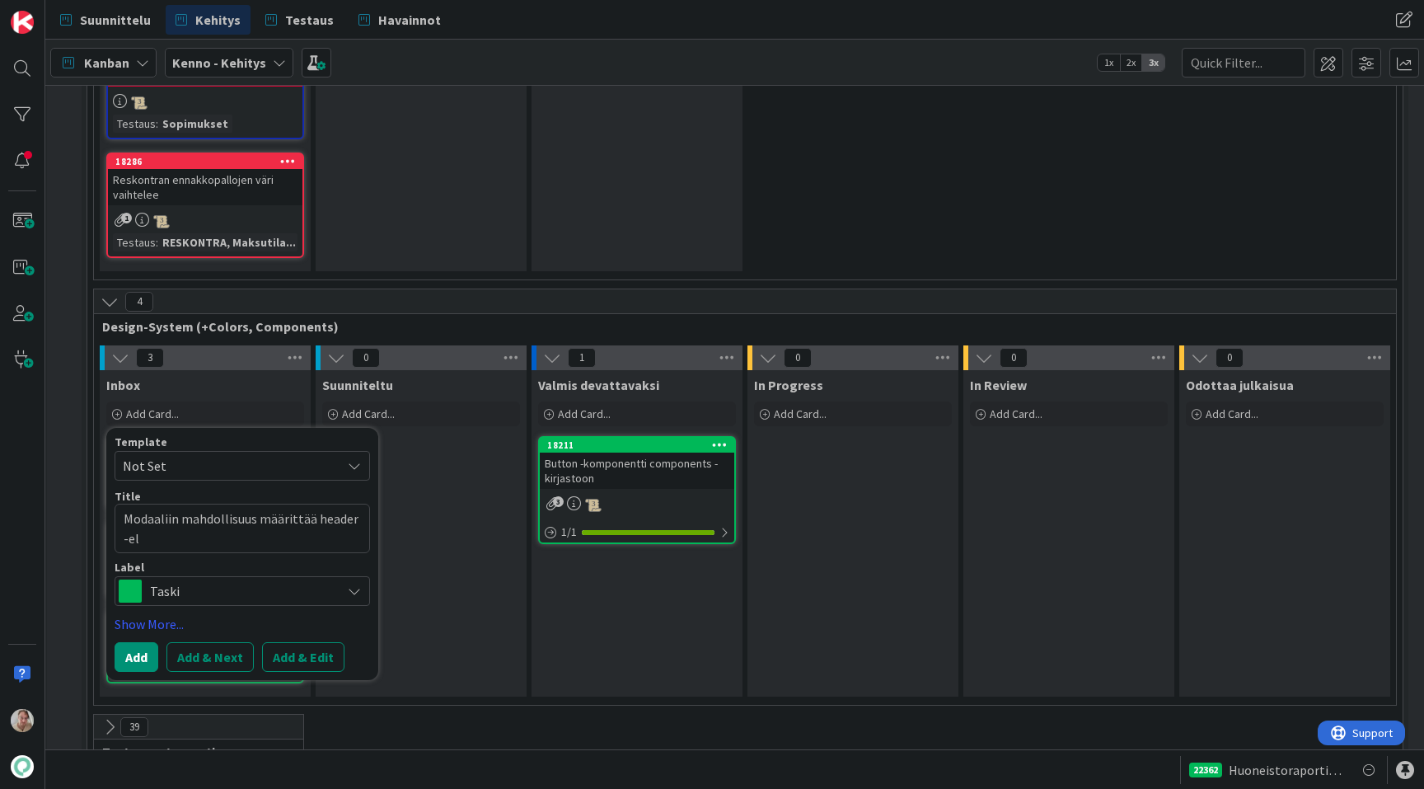
type textarea "x"
type textarea "Modaaliin mahdollisuus määrittää header -ele"
type textarea "x"
type textarea "Modaaliin mahdollisuus määrittää header -elem"
type textarea "x"
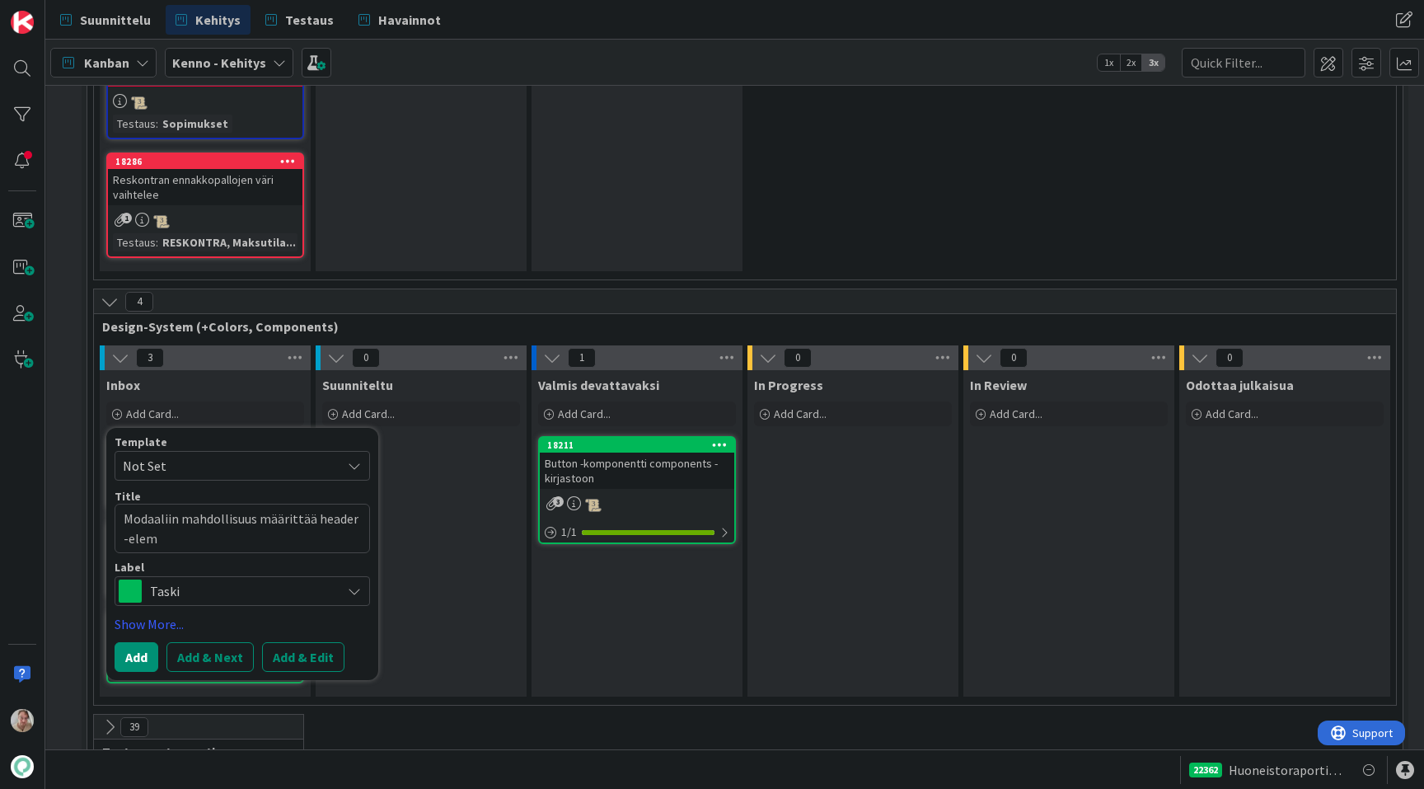
type textarea "Modaaliin mahdollisuus määrittää header -eleme"
type textarea "x"
type textarea "Modaaliin mahdollisuus määrittää header -elemen"
type textarea "x"
type textarea "Modaaliin mahdollisuus määrittää header -element"
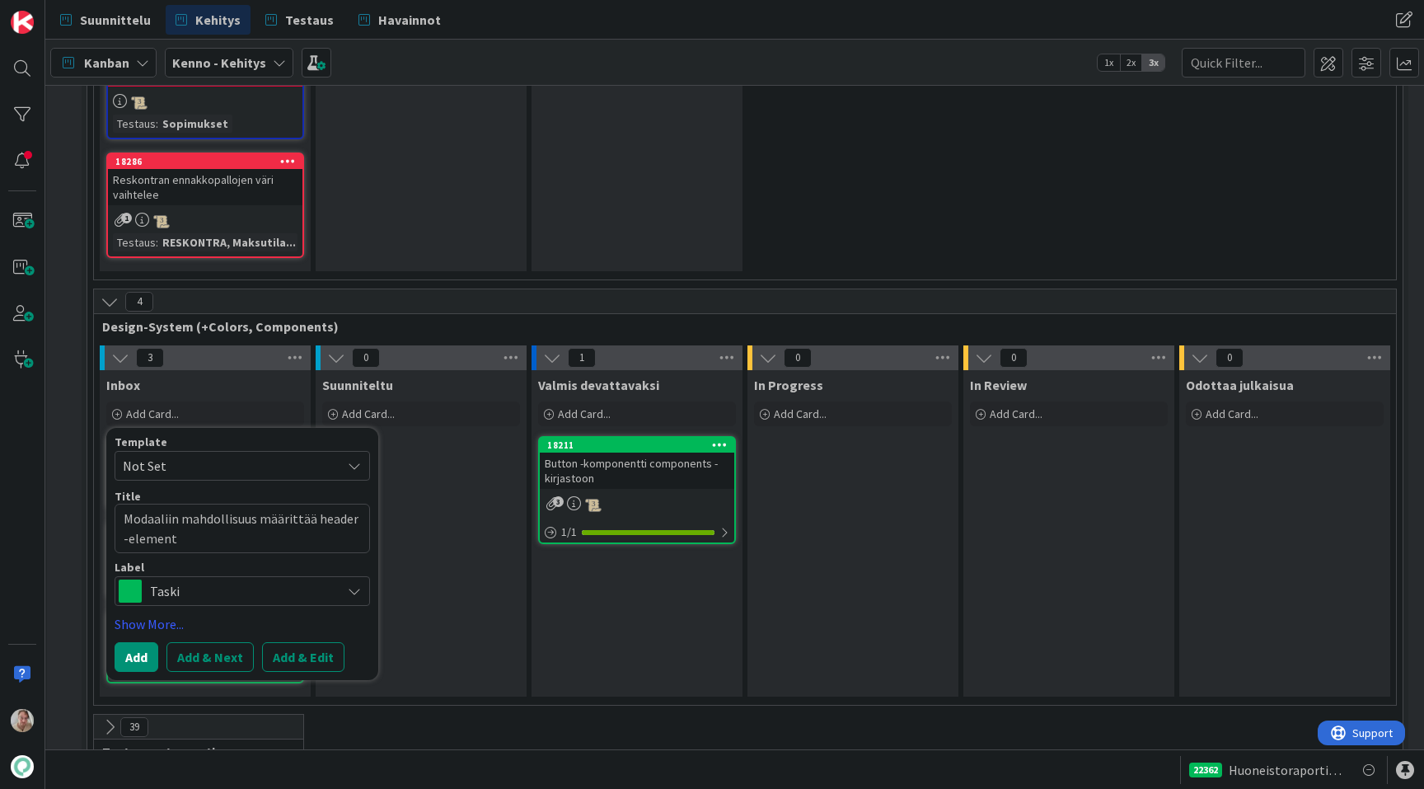
type textarea "x"
type textarea "Modaaliin mahdollisuus määrittää header -elementt"
type textarea "x"
type textarea "Modaaliin mahdollisuus määrittää header -elementti"
type textarea "x"
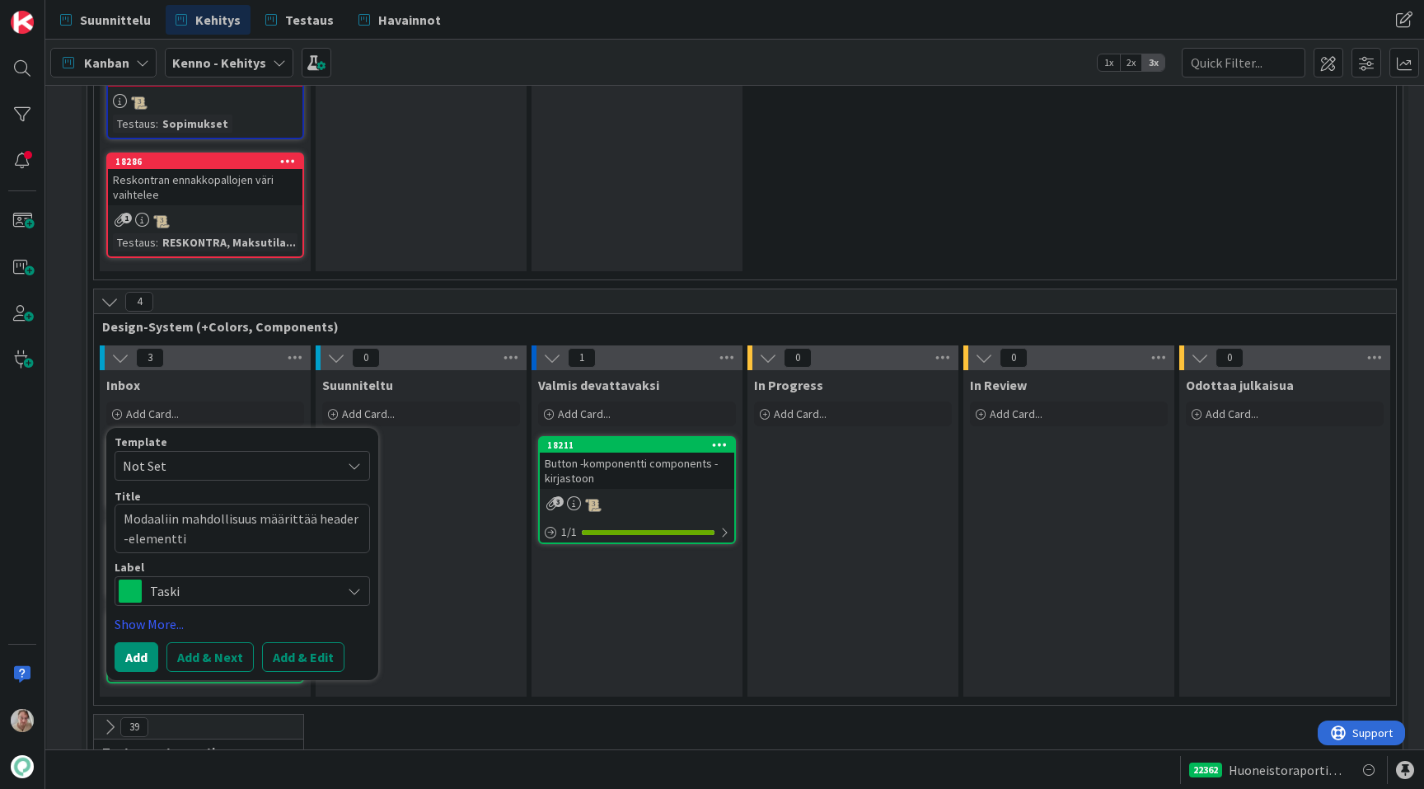
type textarea "Modaaliin mahdollisuus määrittää header -elementti"
type textarea "x"
type textarea "Modaaliin mahdollisuus määrittää header -elementti p"
type textarea "x"
type textarea "Modaaliin mahdollisuus määrittää header -elementti pi"
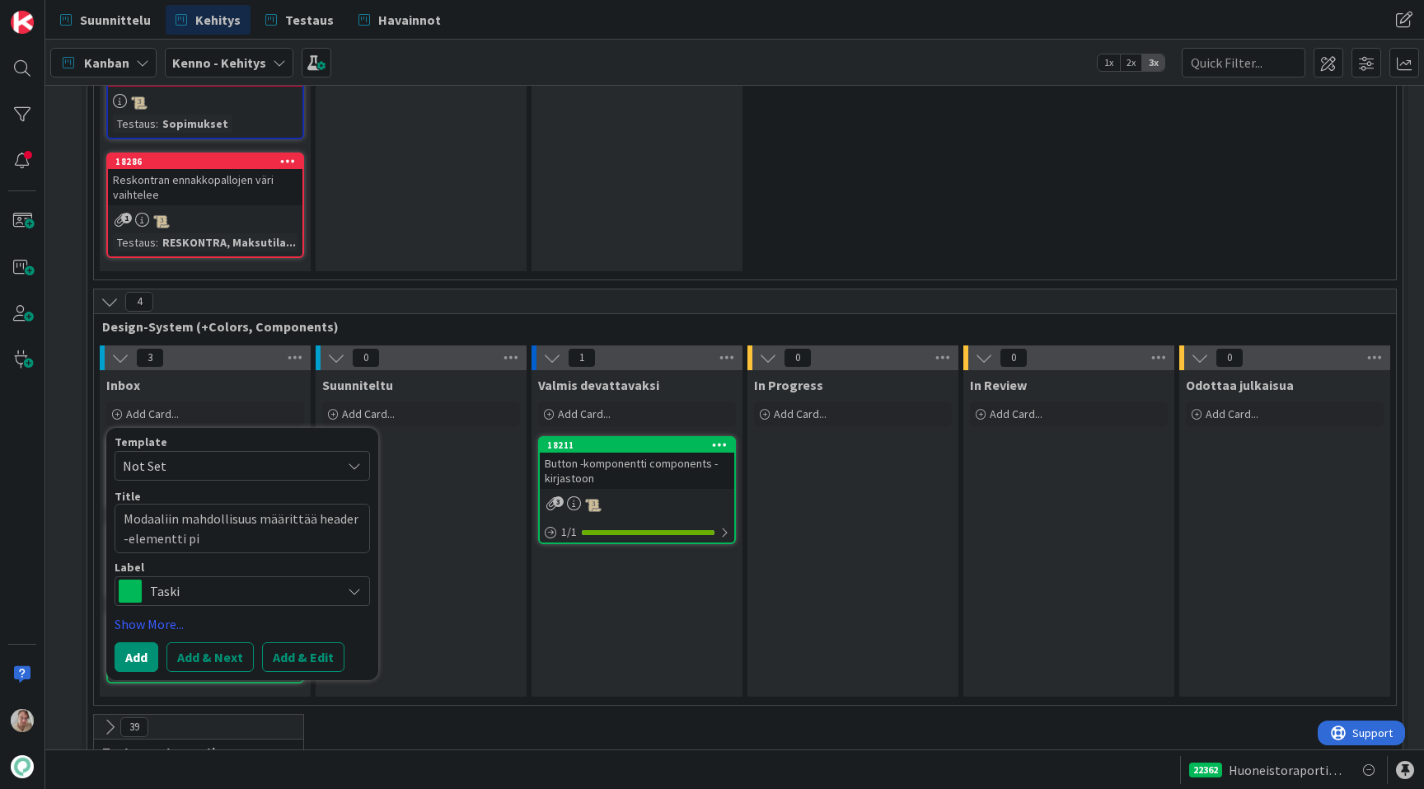
type textarea "x"
type textarea "Modaaliin mahdollisuus määrittää header -elementti pie"
type textarea "x"
type textarea "Modaaliin mahdollisuus määrittää header -elementti pien"
type textarea "x"
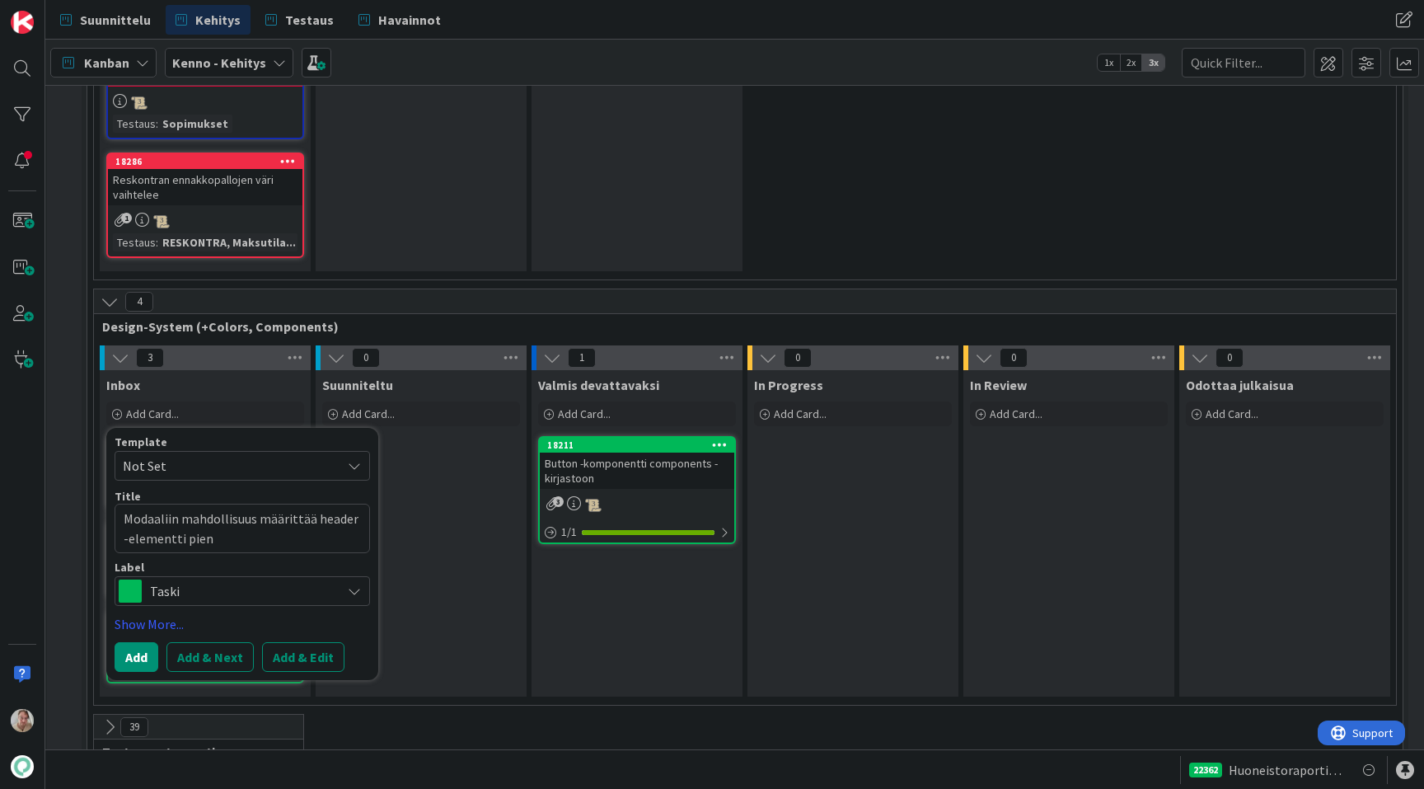
type textarea "Modaaliin mahdollisuus määrittää header -elementti piene"
type textarea "x"
type textarea "Modaaliin mahdollisuus määrittää header -elementti pienek"
type textarea "x"
type textarea "Modaaliin mahdollisuus määrittää header -elementti pieneksi"
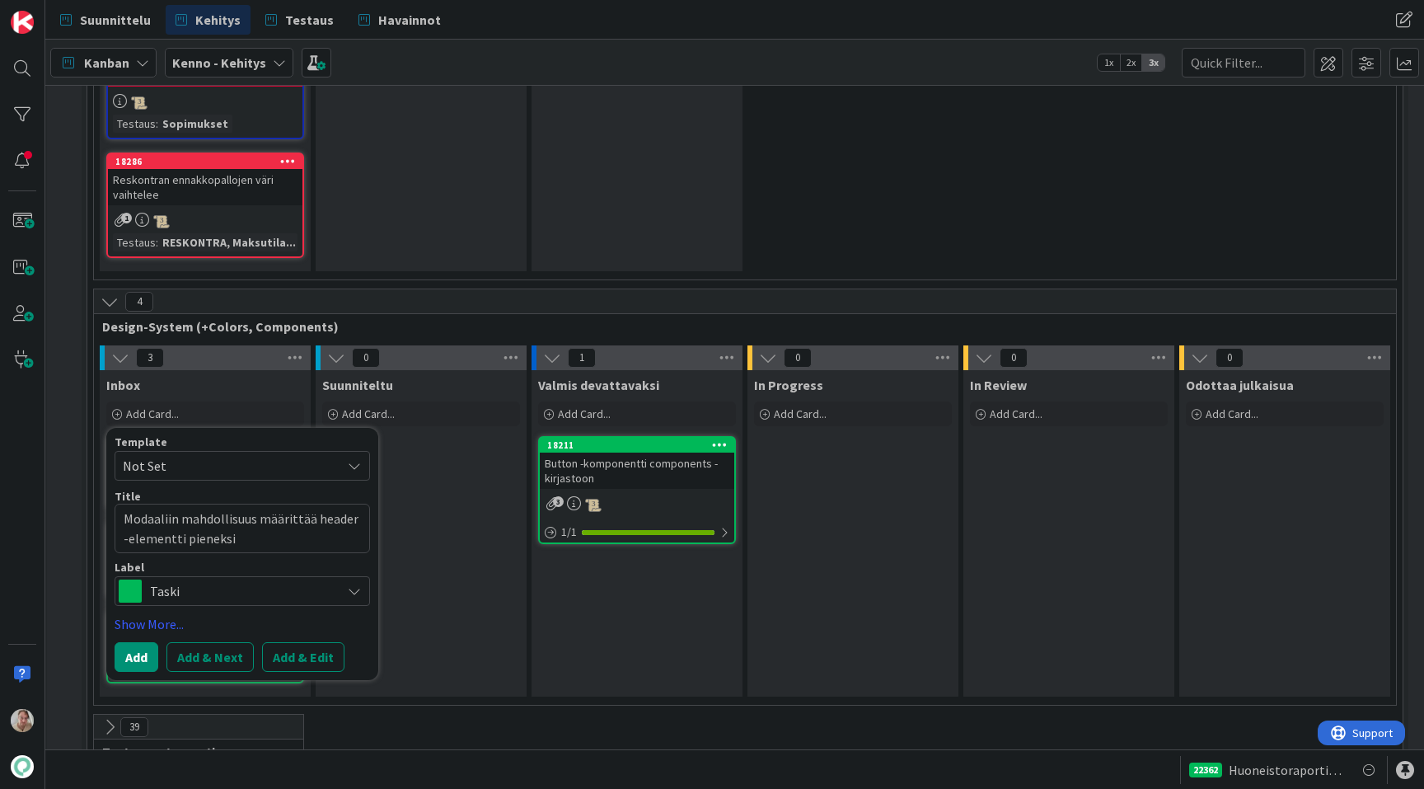
type textarea "x"
type textarea "Modaaliin mahdollisuus määrittää header -elementti pieneksi"
click at [288, 642] on button "Add & Edit" at bounding box center [303, 657] width 82 height 30
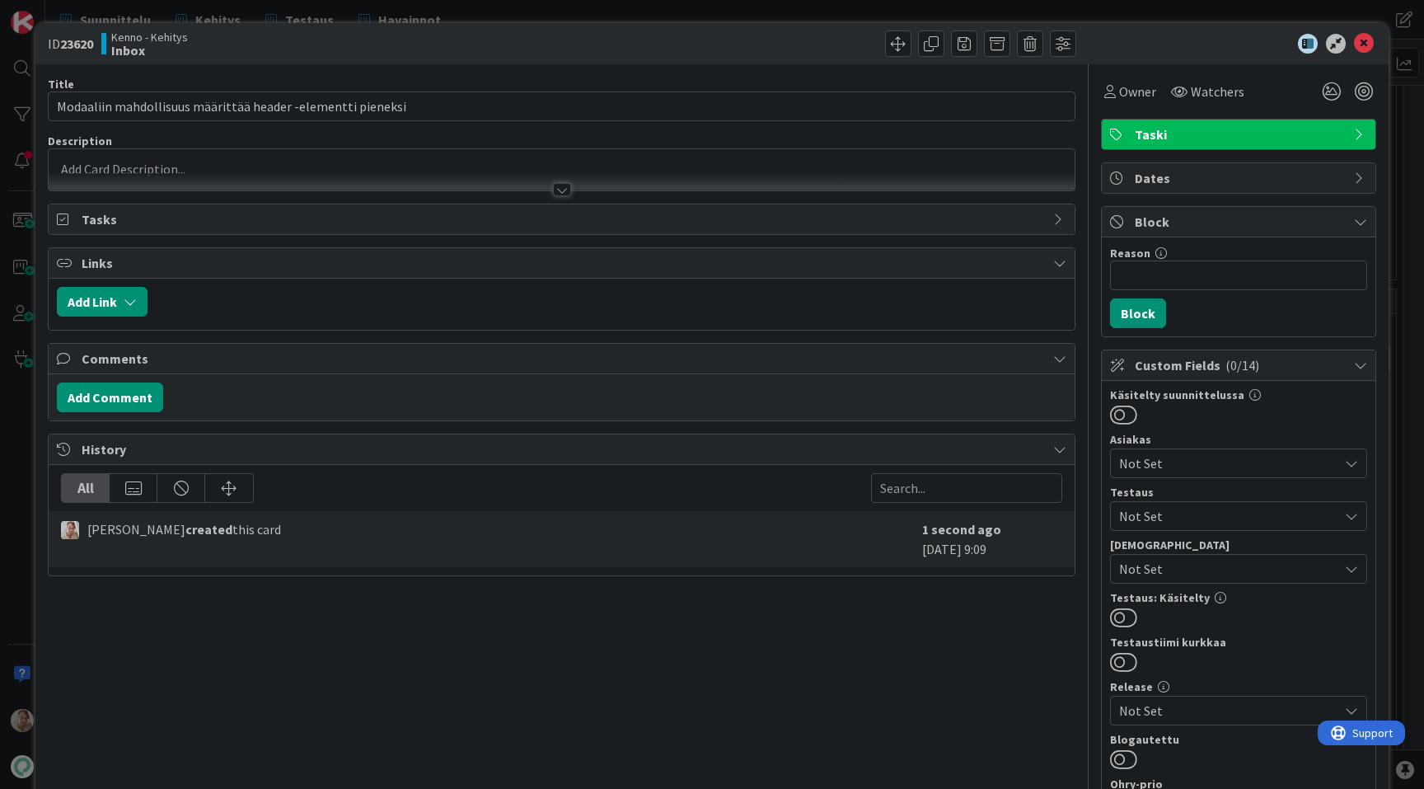
click at [386, 168] on p at bounding box center [562, 169] width 1010 height 19
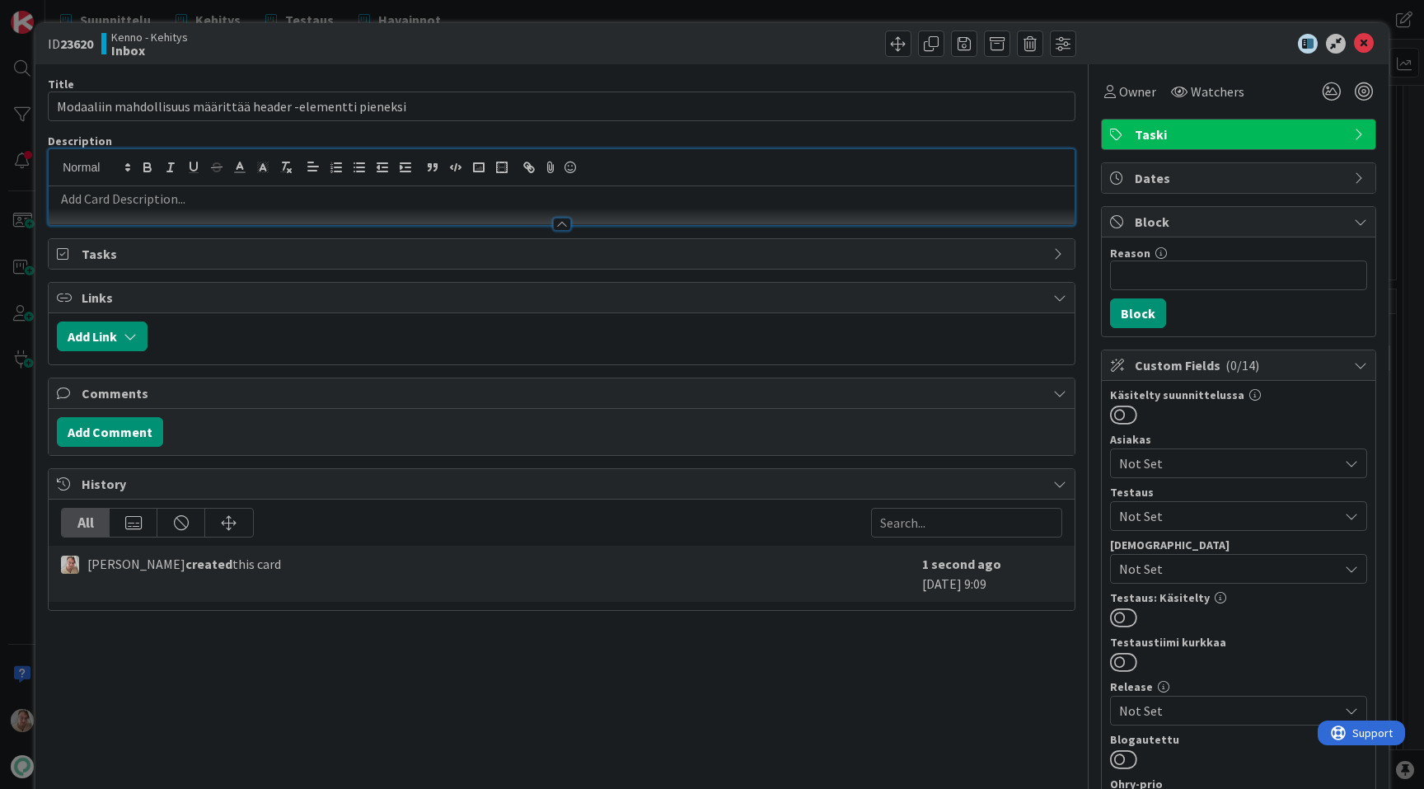
click at [298, 208] on div at bounding box center [562, 216] width 1026 height 17
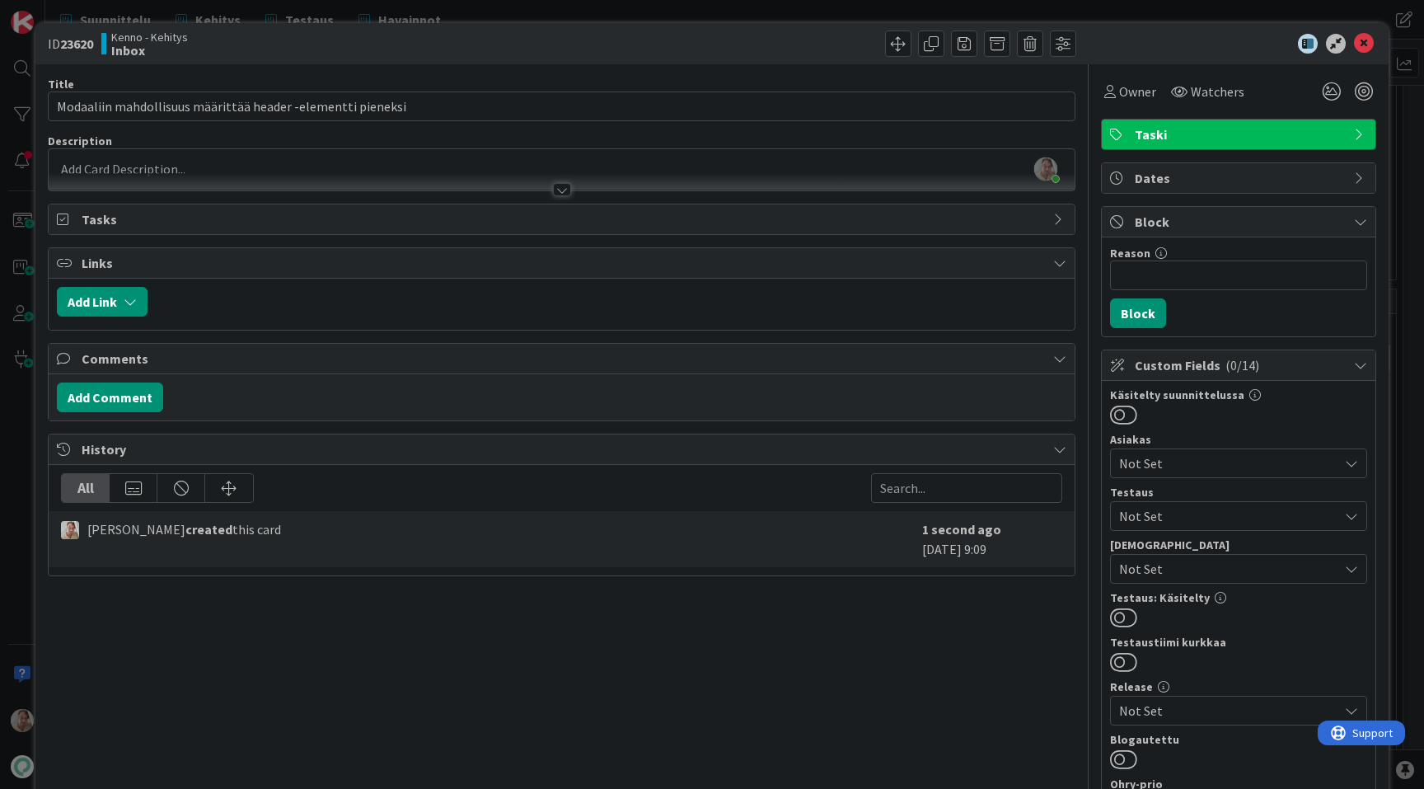
click at [244, 177] on div at bounding box center [562, 181] width 1026 height 17
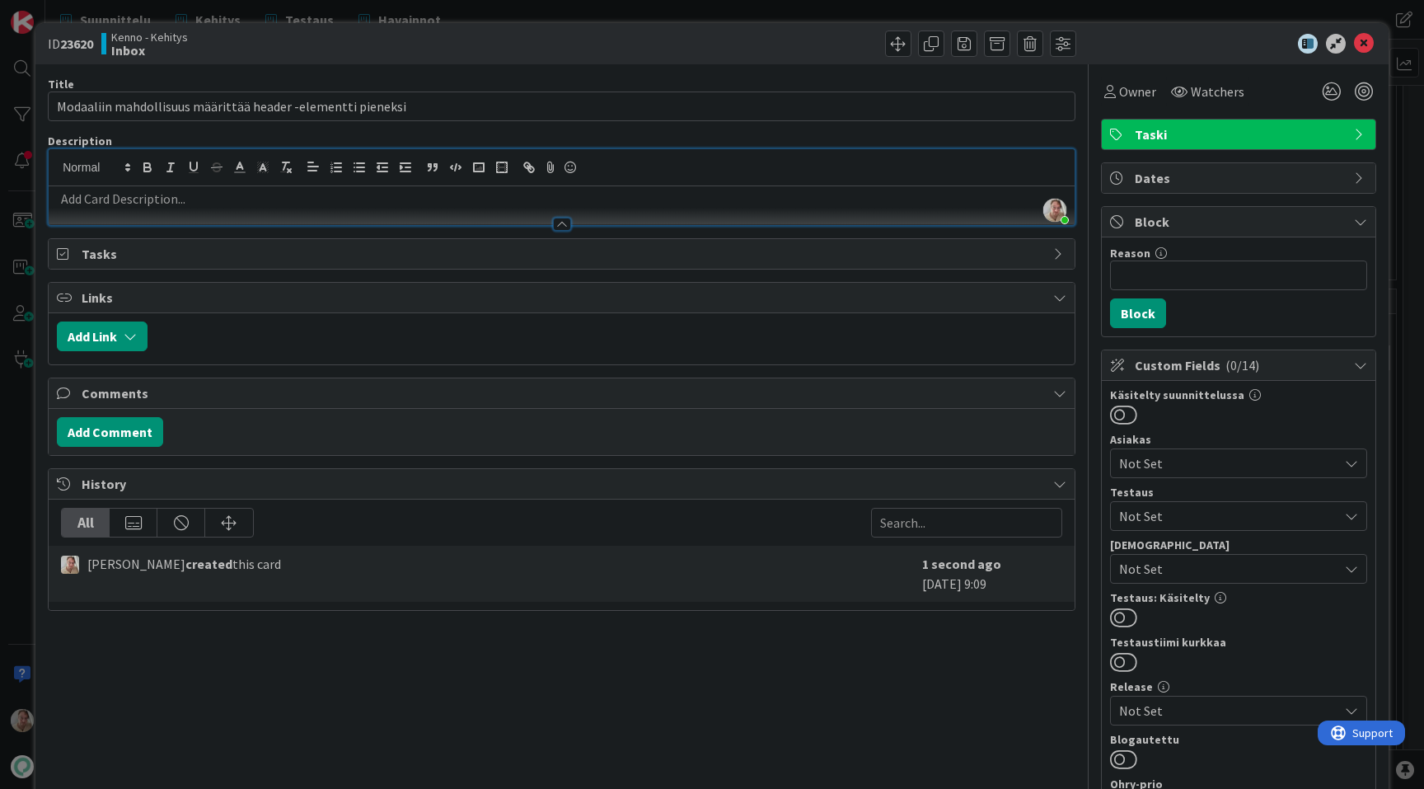
click at [219, 200] on p at bounding box center [562, 199] width 1010 height 19
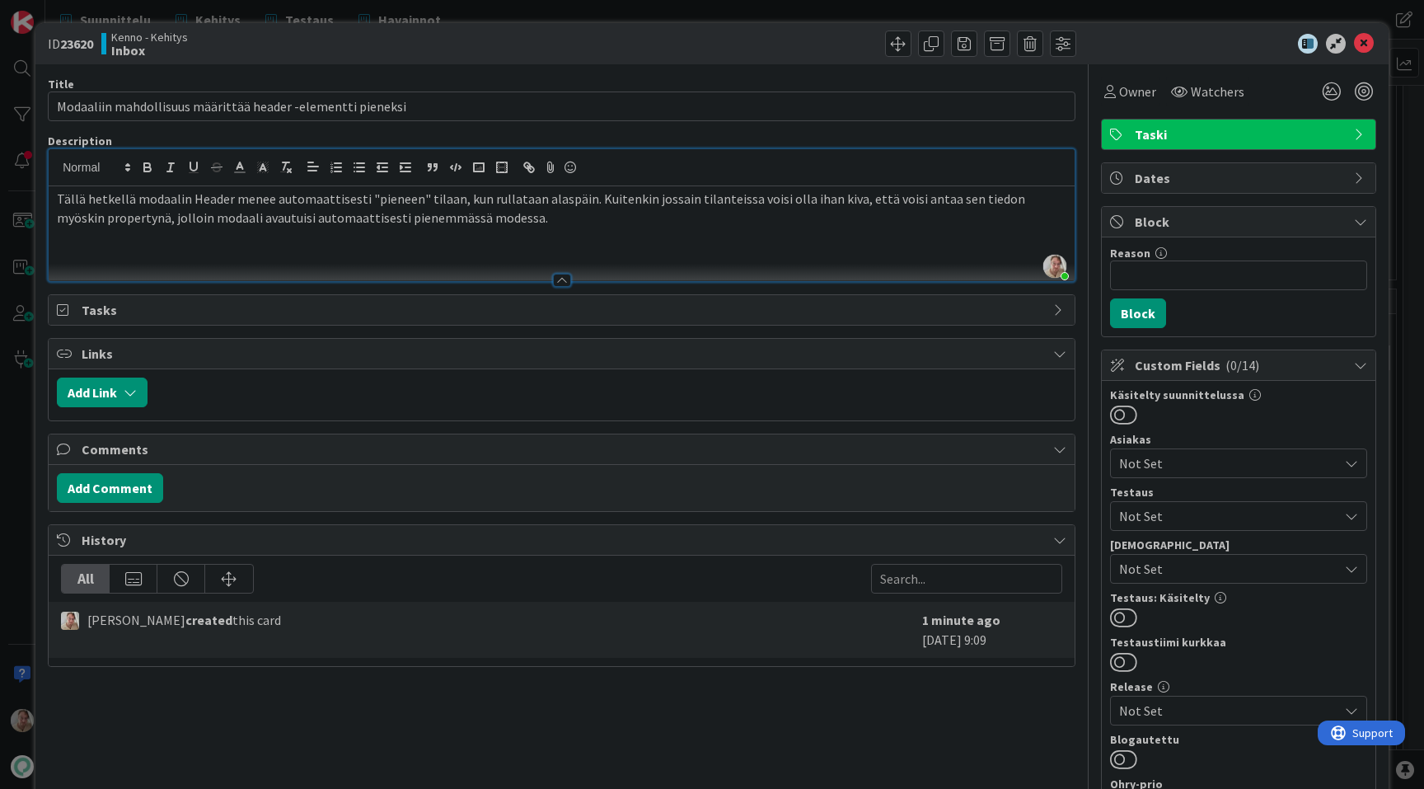
click at [1338, 46] on icon at bounding box center [1364, 44] width 20 height 20
